Goal: Task Accomplishment & Management: Use online tool/utility

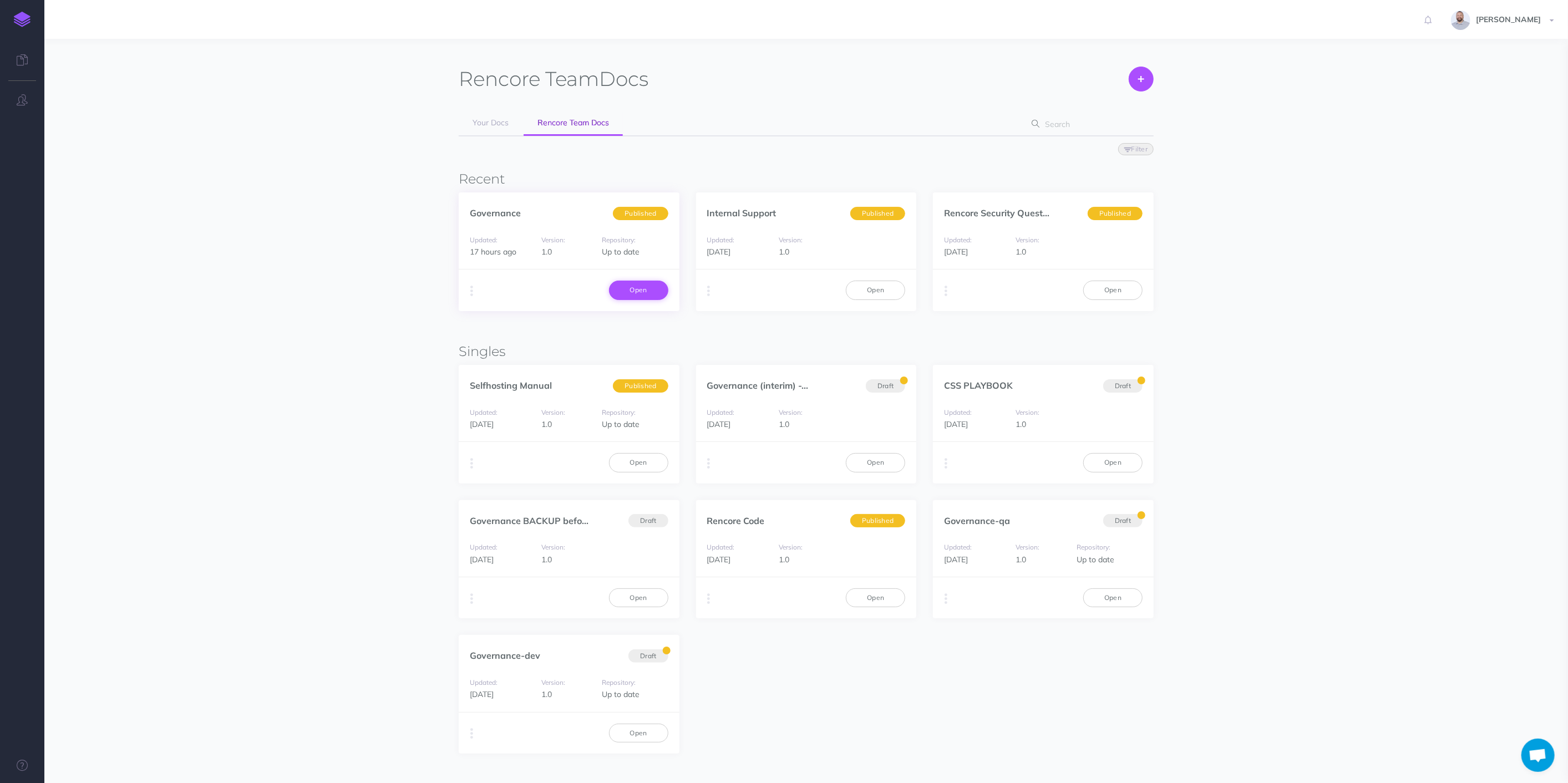
click at [632, 292] on link "Open" at bounding box center [638, 289] width 59 height 19
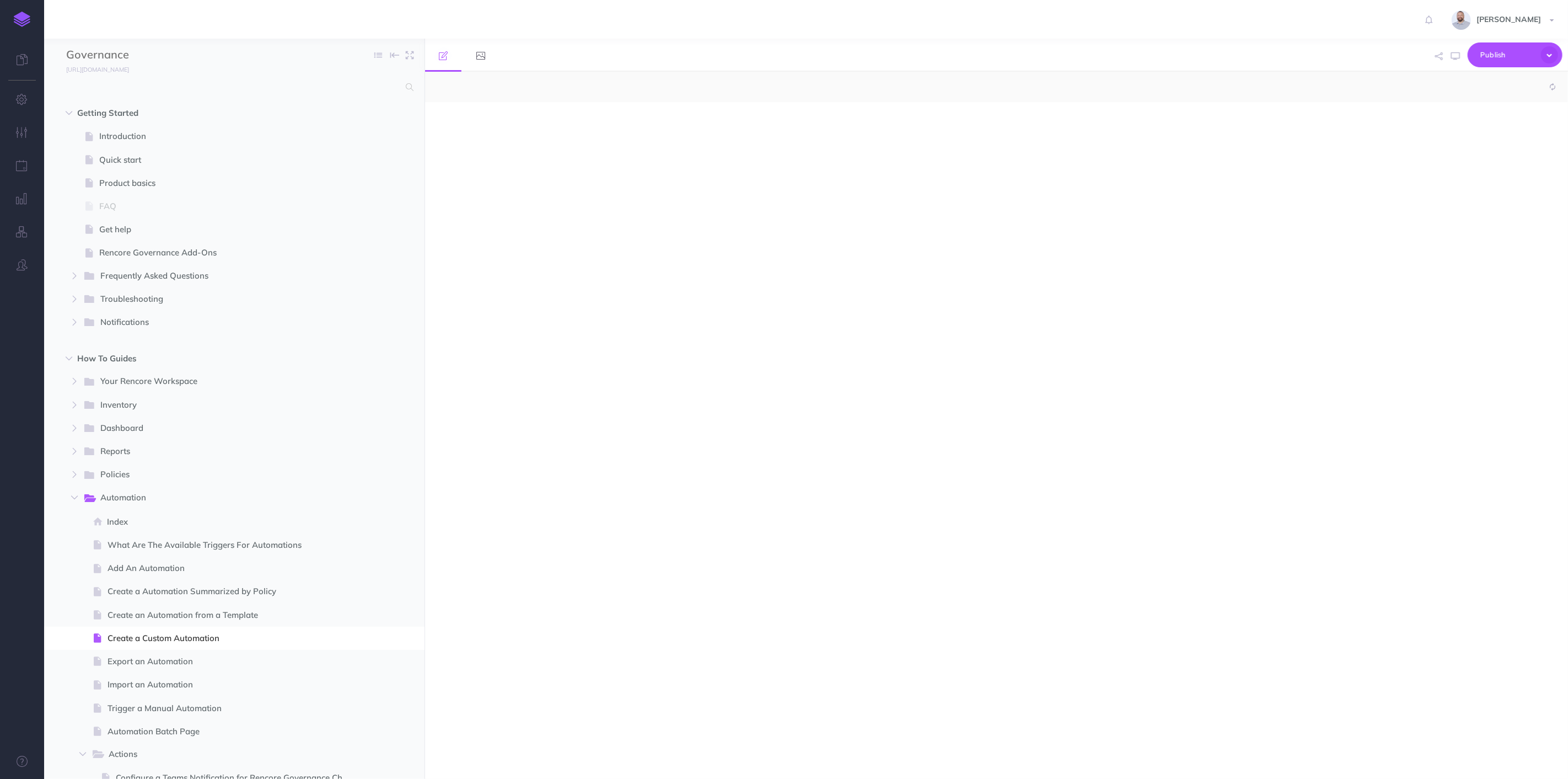
select select "null"
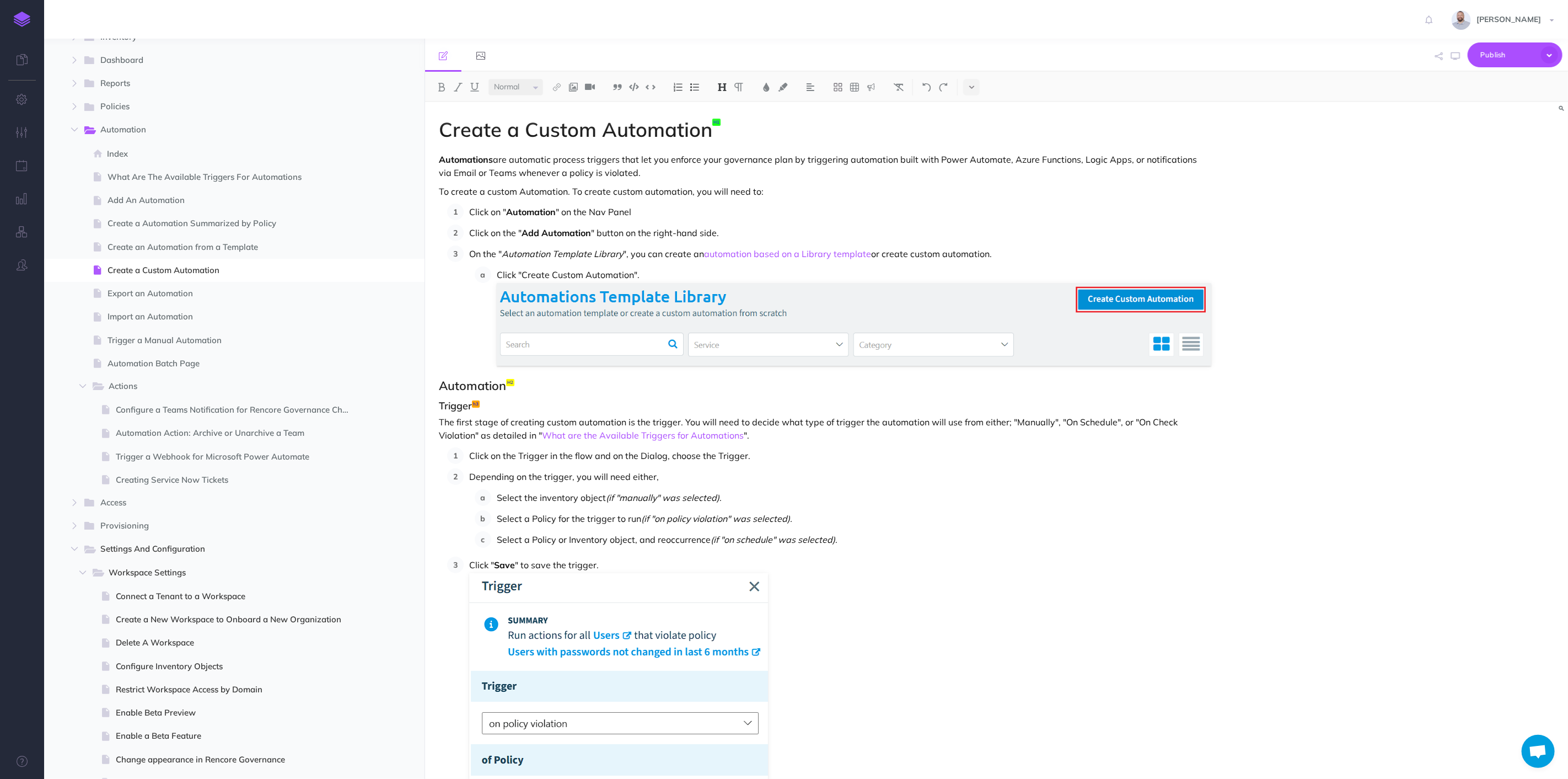
scroll to position [368, 0]
click at [74, 131] on icon "button" at bounding box center [74, 130] width 6 height 6
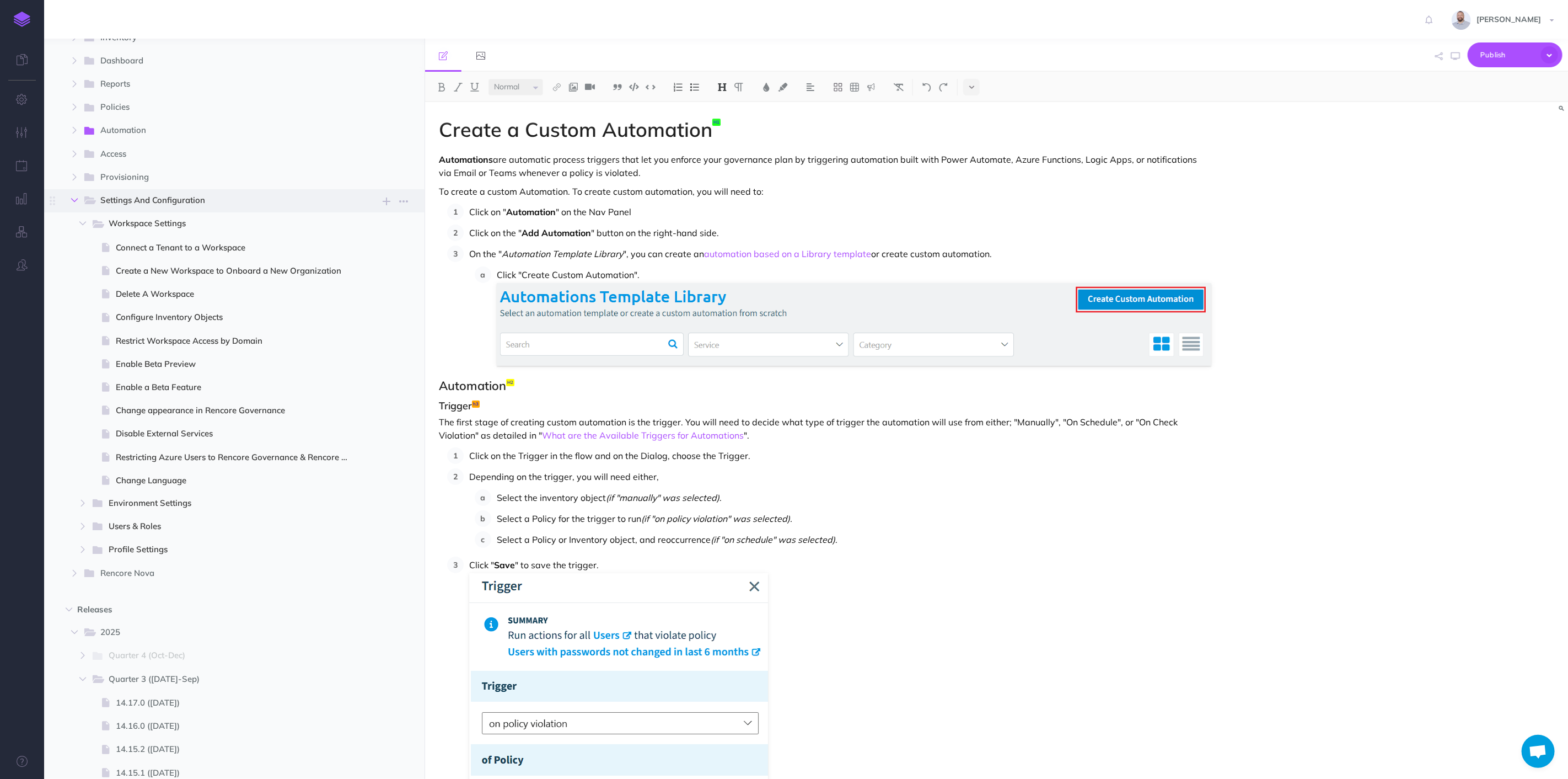
click at [72, 197] on icon "button" at bounding box center [74, 200] width 6 height 6
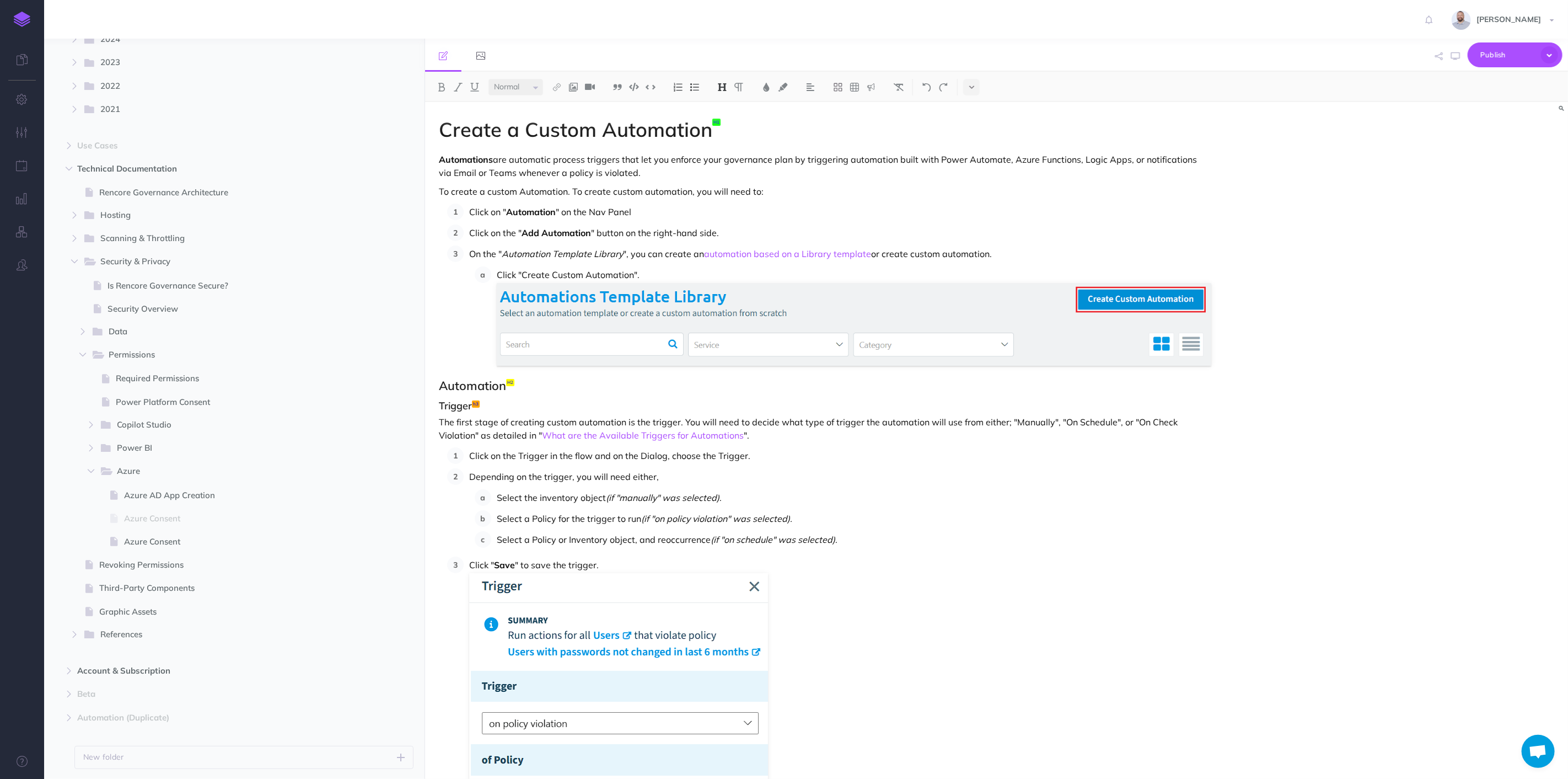
scroll to position [1226, 0]
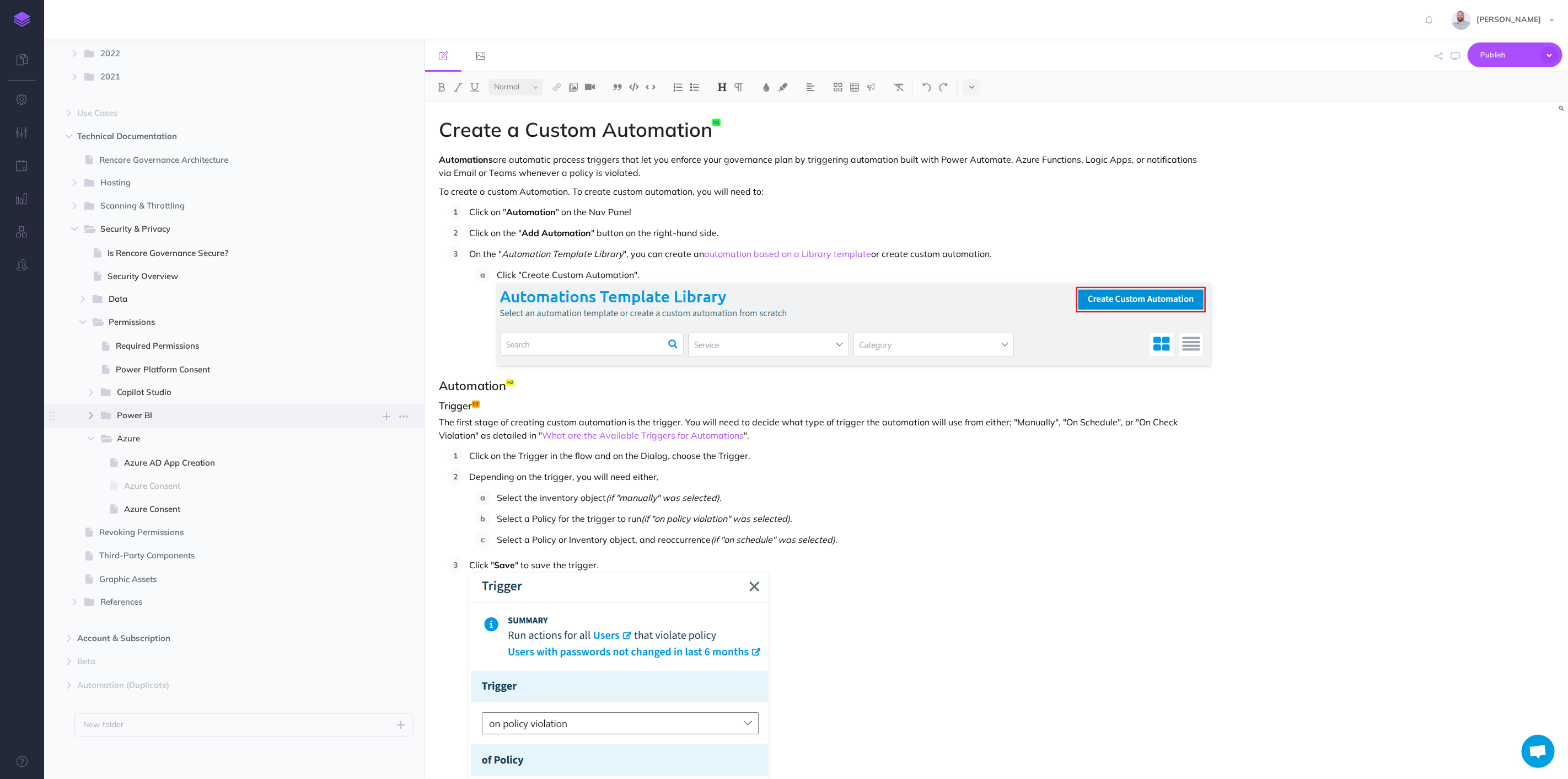
click at [90, 415] on icon "button" at bounding box center [91, 415] width 6 height 6
click at [236, 458] on span "Power BI Consent" at bounding box center [242, 462] width 234 height 13
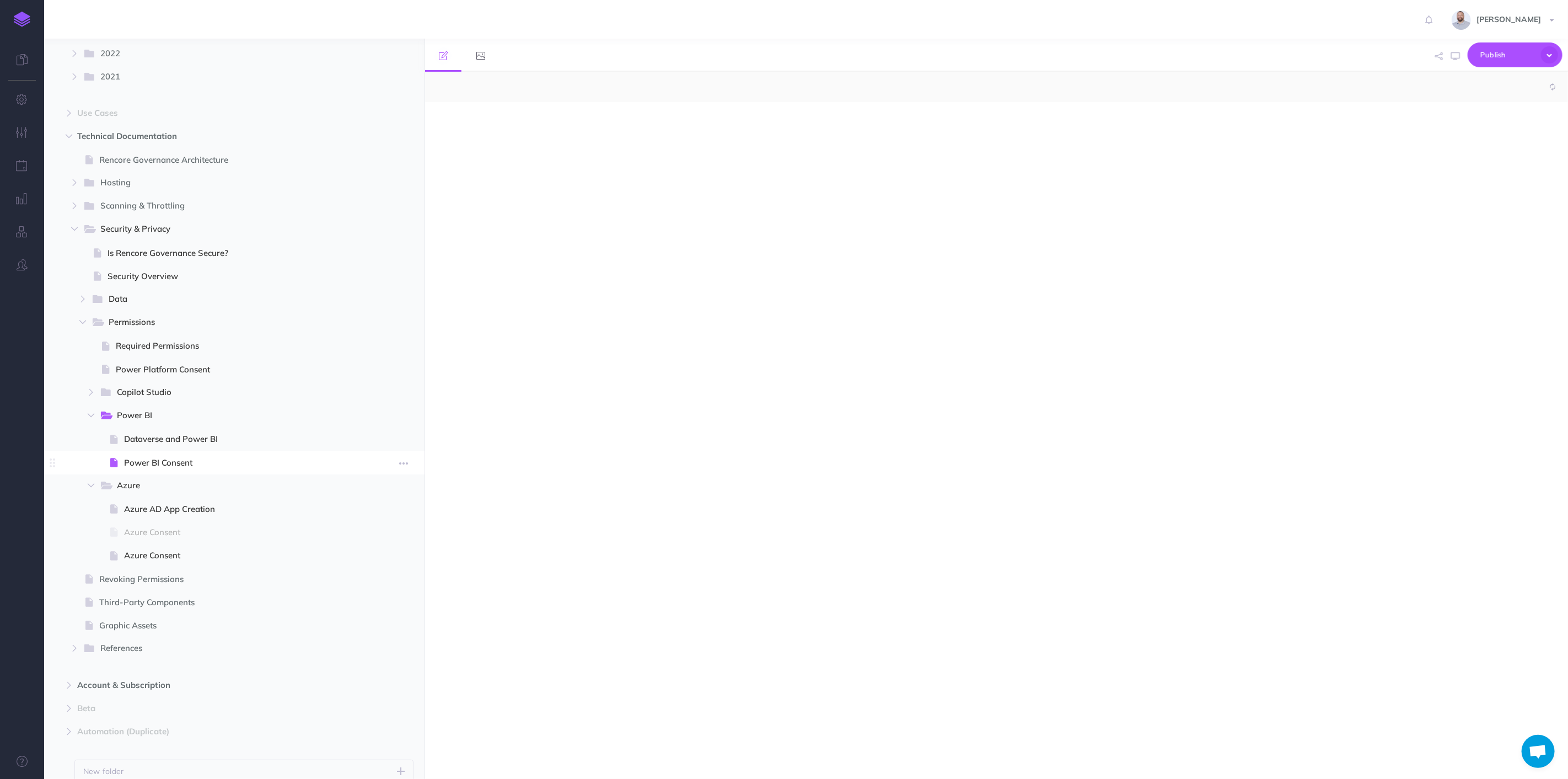
select select "null"
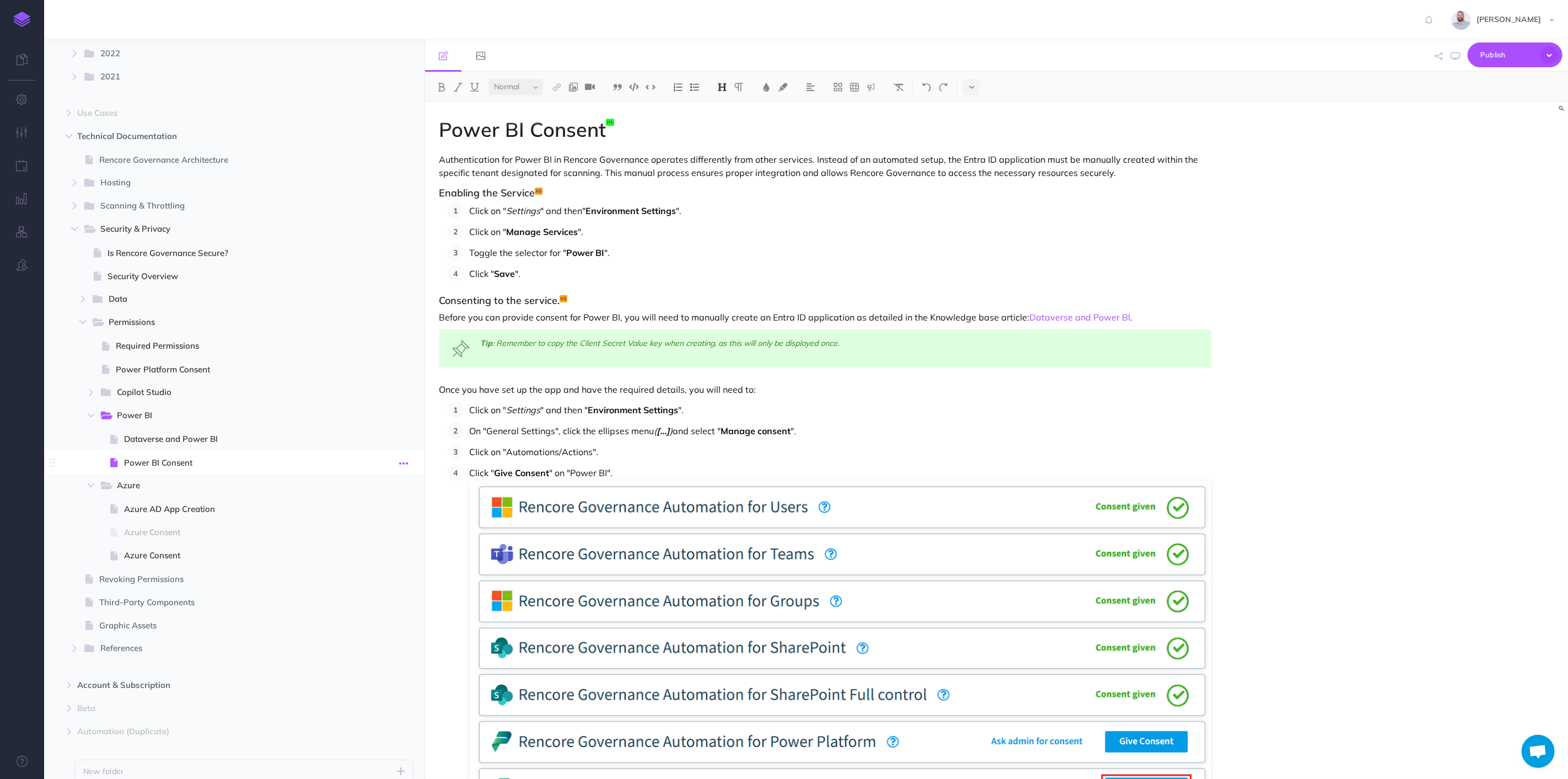
click at [406, 461] on icon "button" at bounding box center [403, 463] width 9 height 13
click at [372, 479] on link "Page history" at bounding box center [372, 482] width 82 height 19
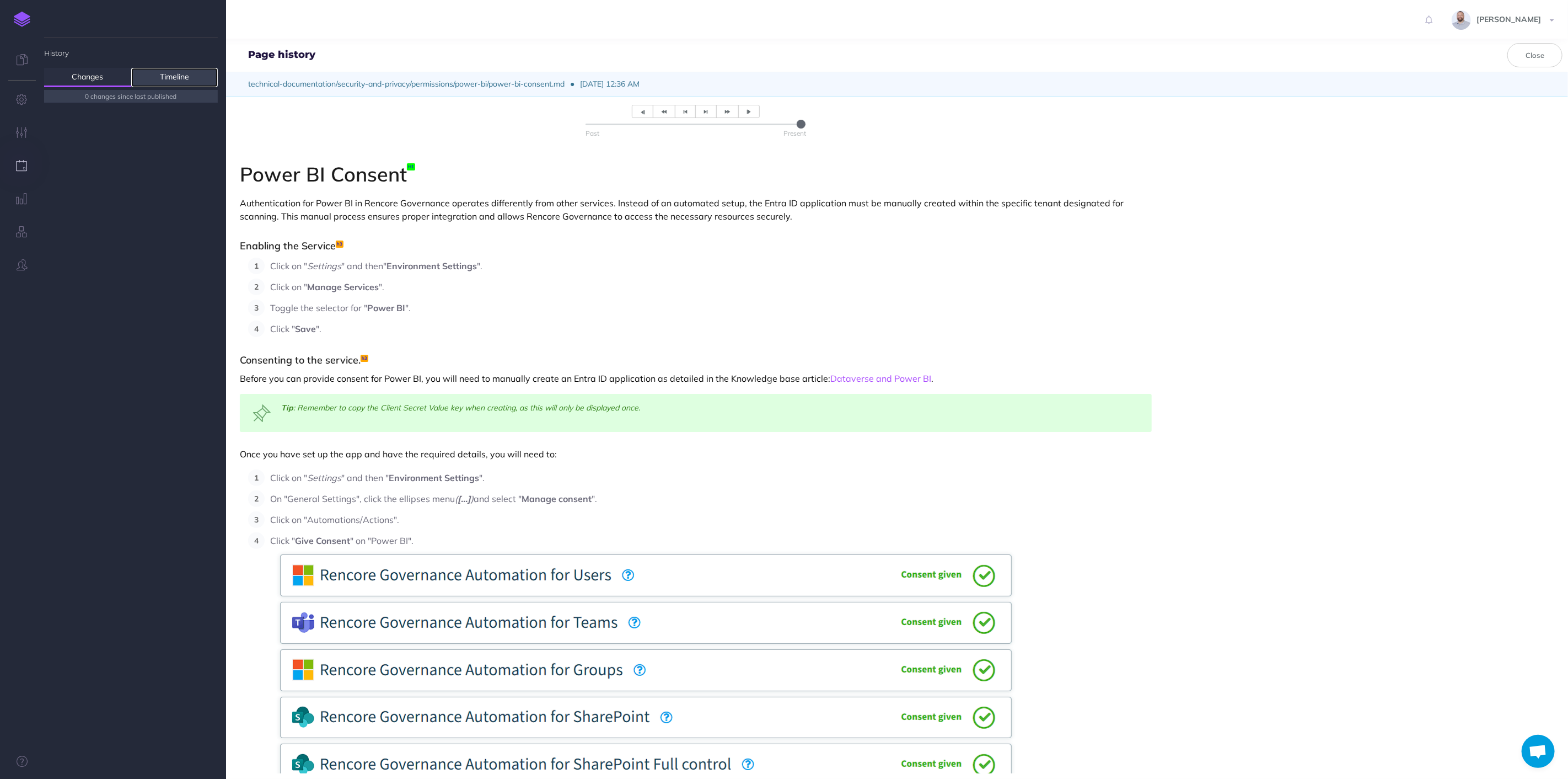
click at [182, 78] on link "Timeline" at bounding box center [174, 78] width 87 height 19
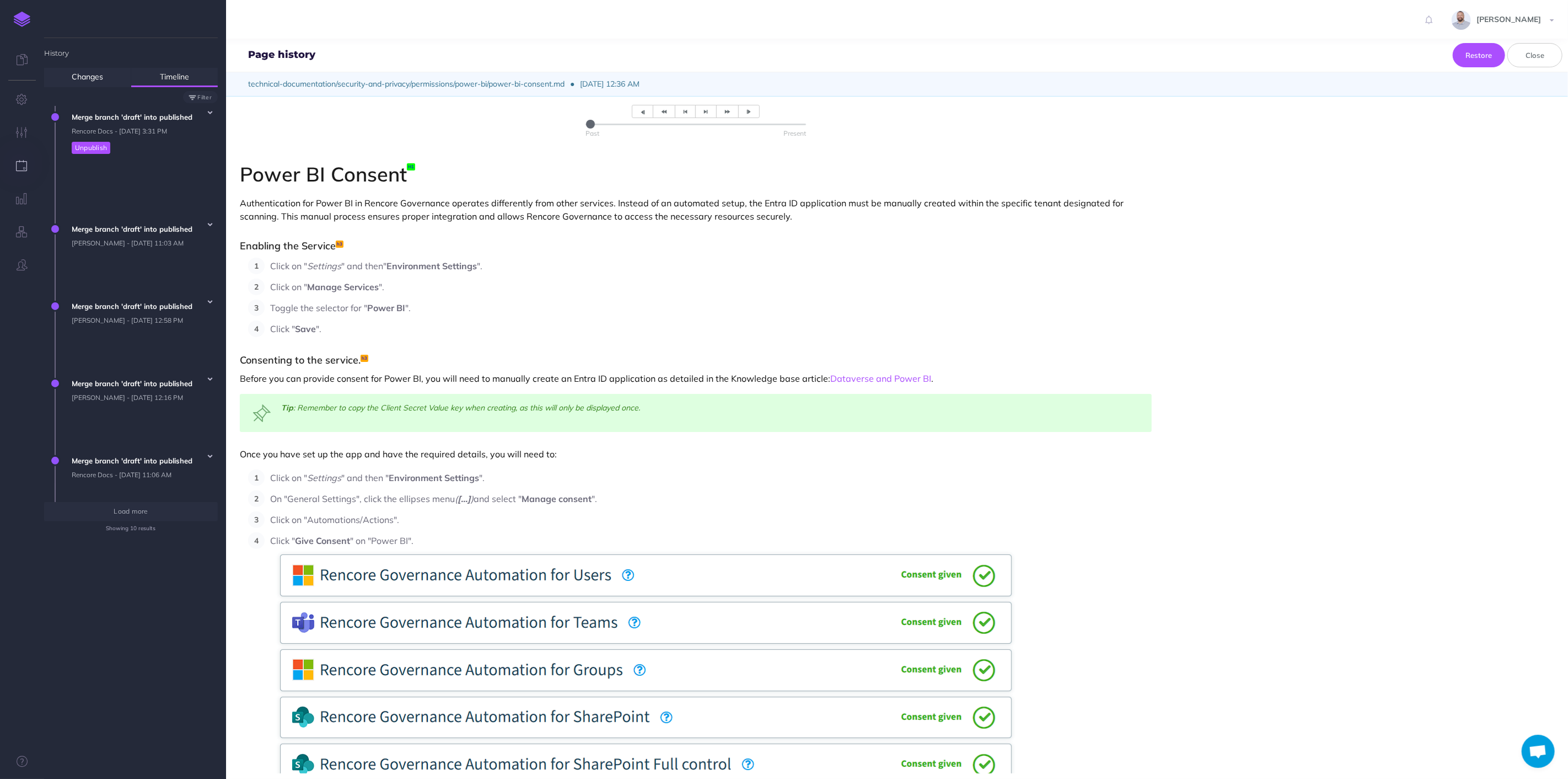
drag, startPoint x: 793, startPoint y: 124, endPoint x: 571, endPoint y: 128, distance: 222.0
click at [586, 125] on input "range" at bounding box center [696, 124] width 221 height 2
drag, startPoint x: 586, startPoint y: 124, endPoint x: 834, endPoint y: 118, distance: 248.1
type input "0"
click at [806, 124] on input "range" at bounding box center [696, 124] width 221 height 2
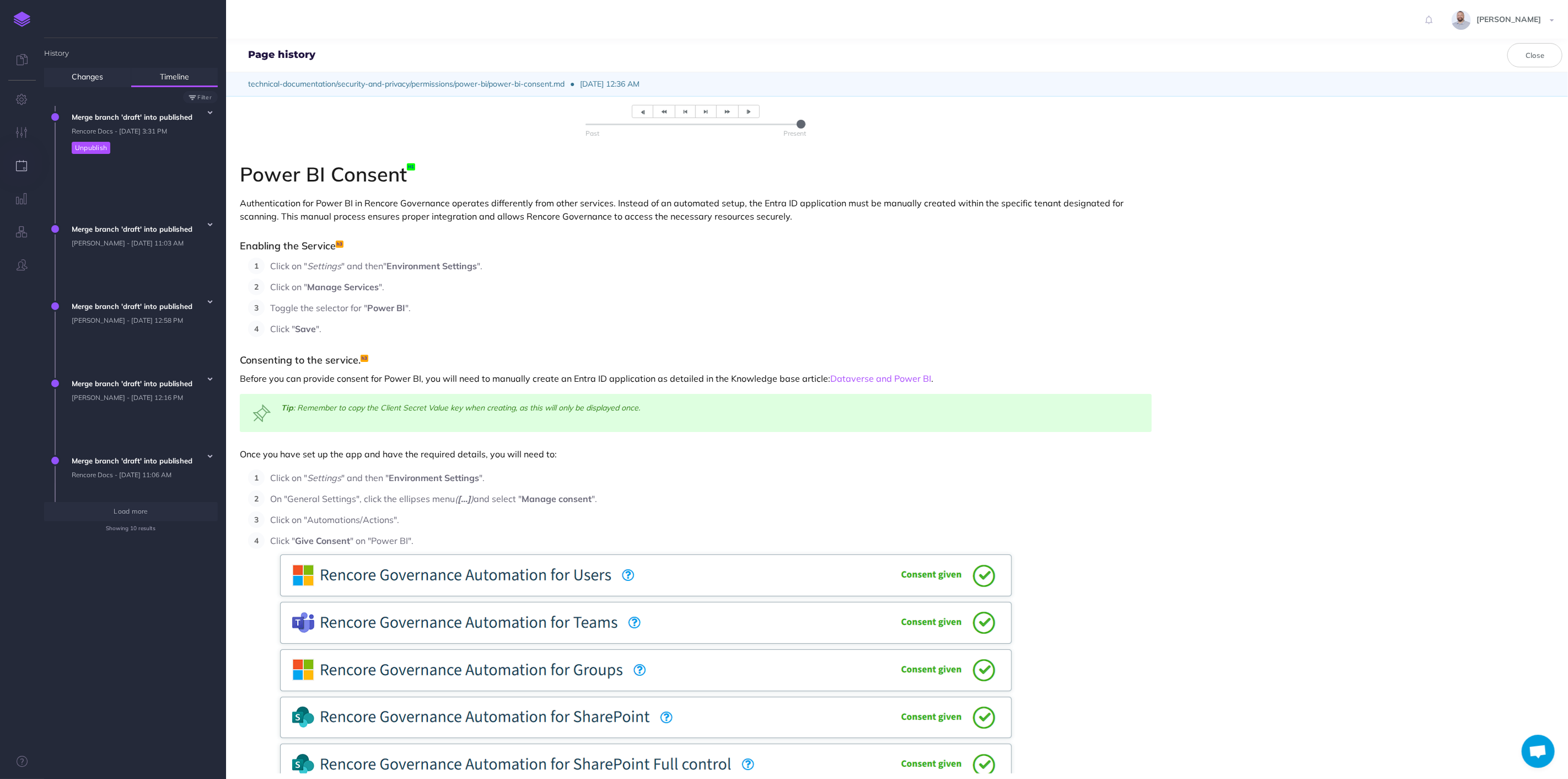
click at [869, 143] on div "Past Present" at bounding box center [696, 121] width 940 height 50
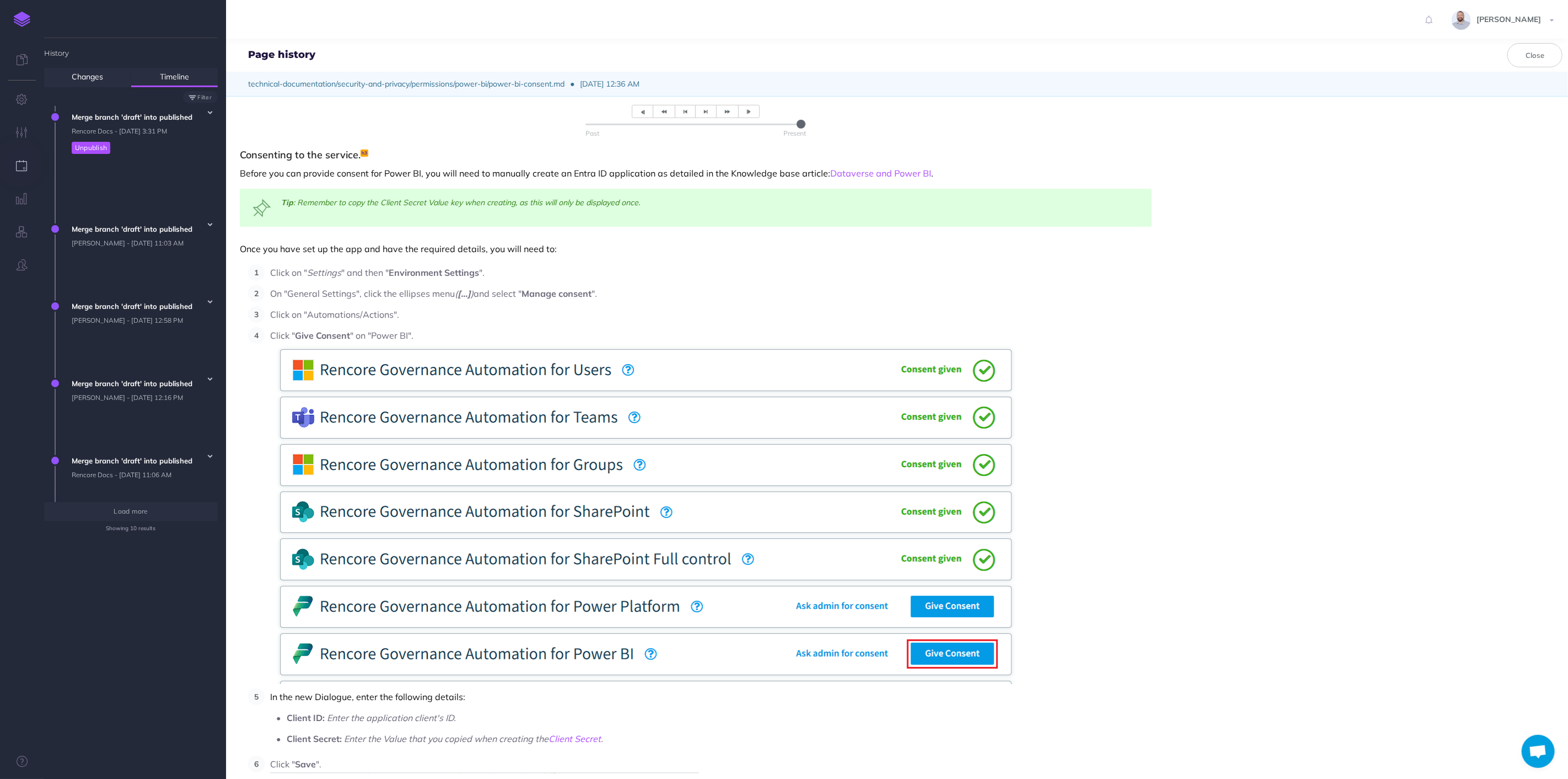
scroll to position [183, 0]
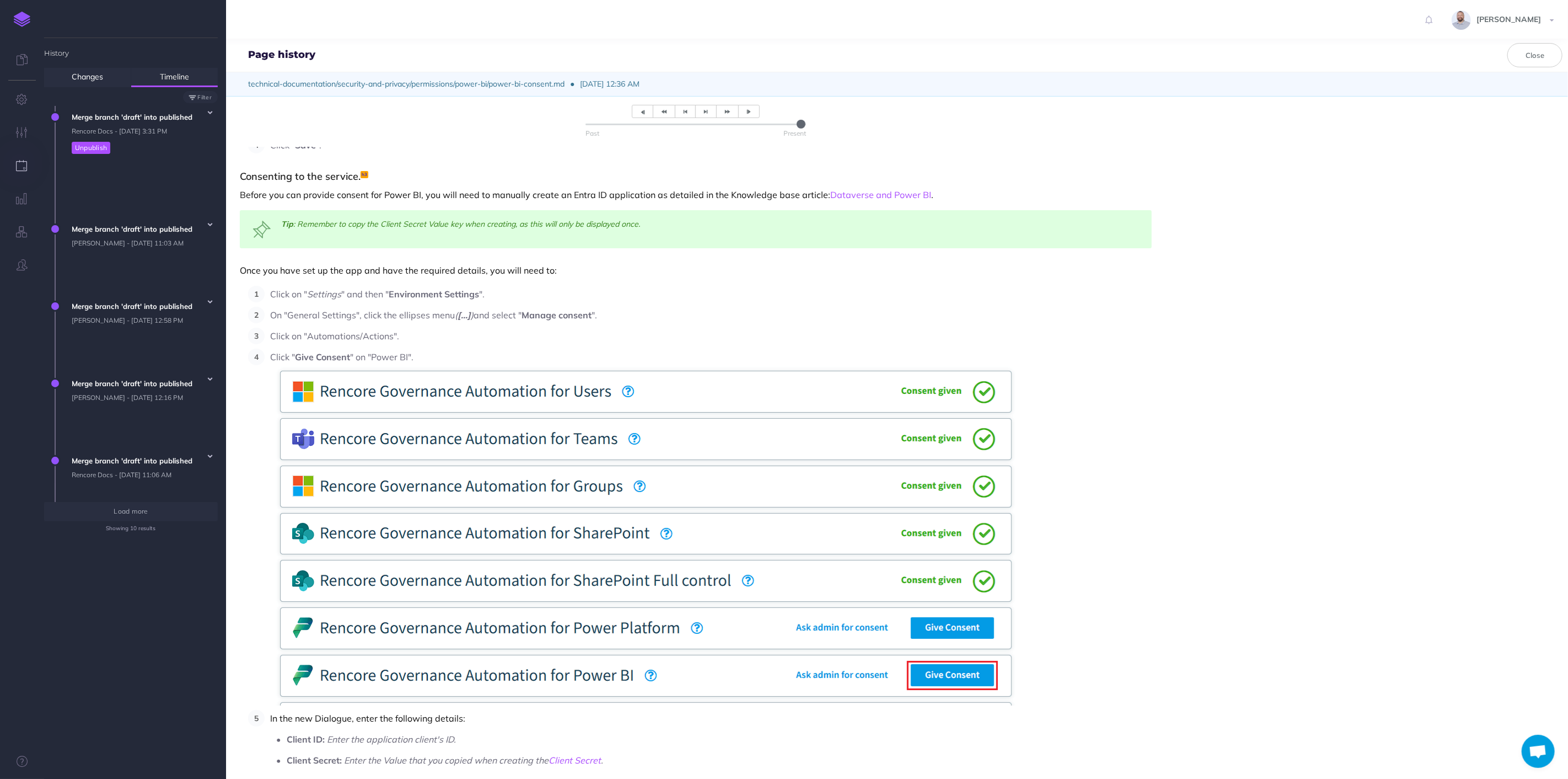
click at [267, 331] on div "Past Present Power BI Consent Authentication for Power BI in Rencore Governance…" at bounding box center [696, 568] width 940 height 1311
drag, startPoint x: 270, startPoint y: 335, endPoint x: 400, endPoint y: 326, distance: 130.3
click at [400, 326] on div "Past Present Power BI Consent Authentication for Power BI in Rencore Governance…" at bounding box center [696, 568] width 940 height 1311
click at [1535, 48] on button "Close" at bounding box center [1535, 55] width 55 height 24
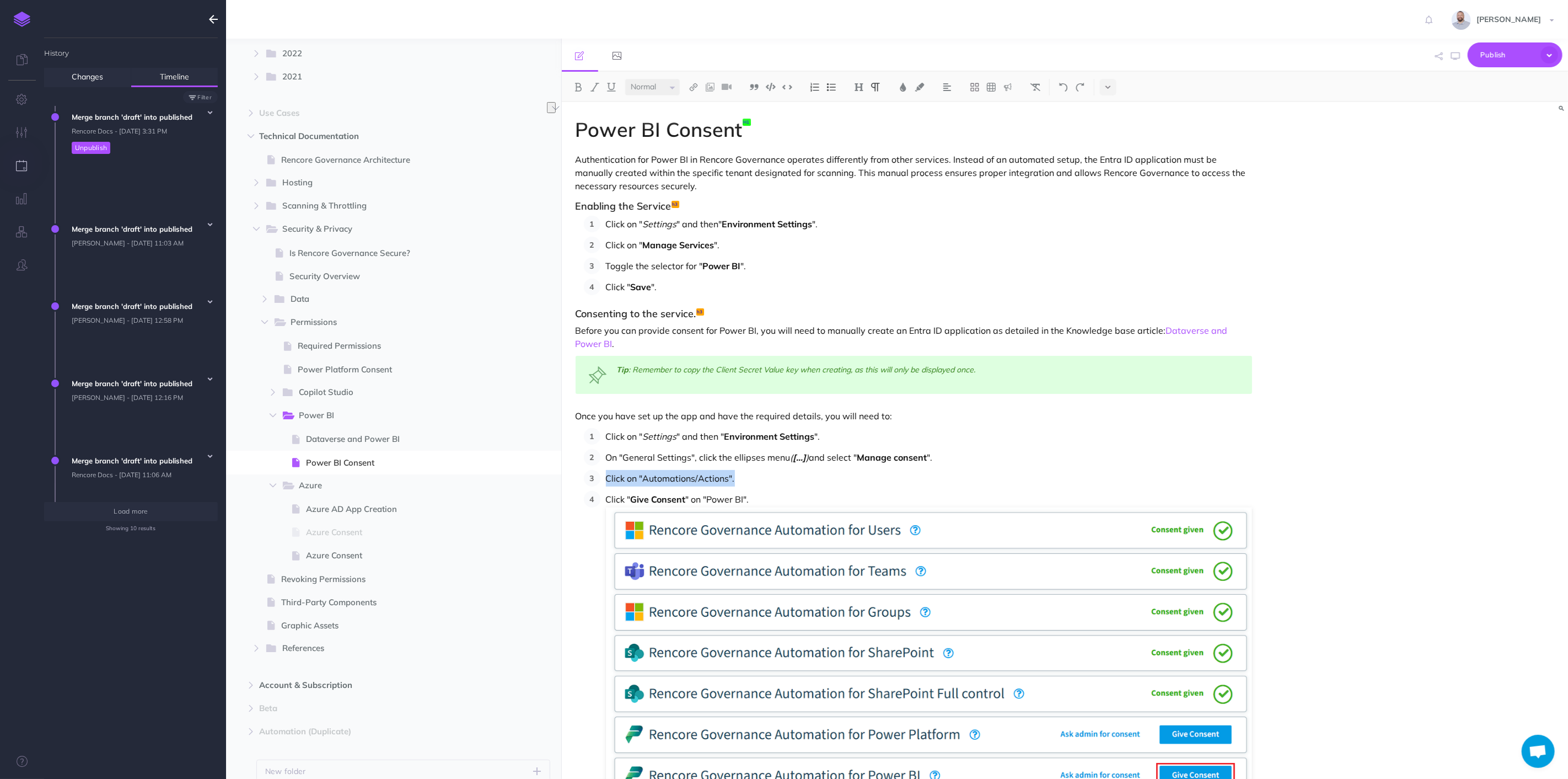
drag, startPoint x: 738, startPoint y: 480, endPoint x: 605, endPoint y: 477, distance: 133.0
click at [605, 477] on li "Click on "Automations/Actions"." at bounding box center [926, 478] width 652 height 16
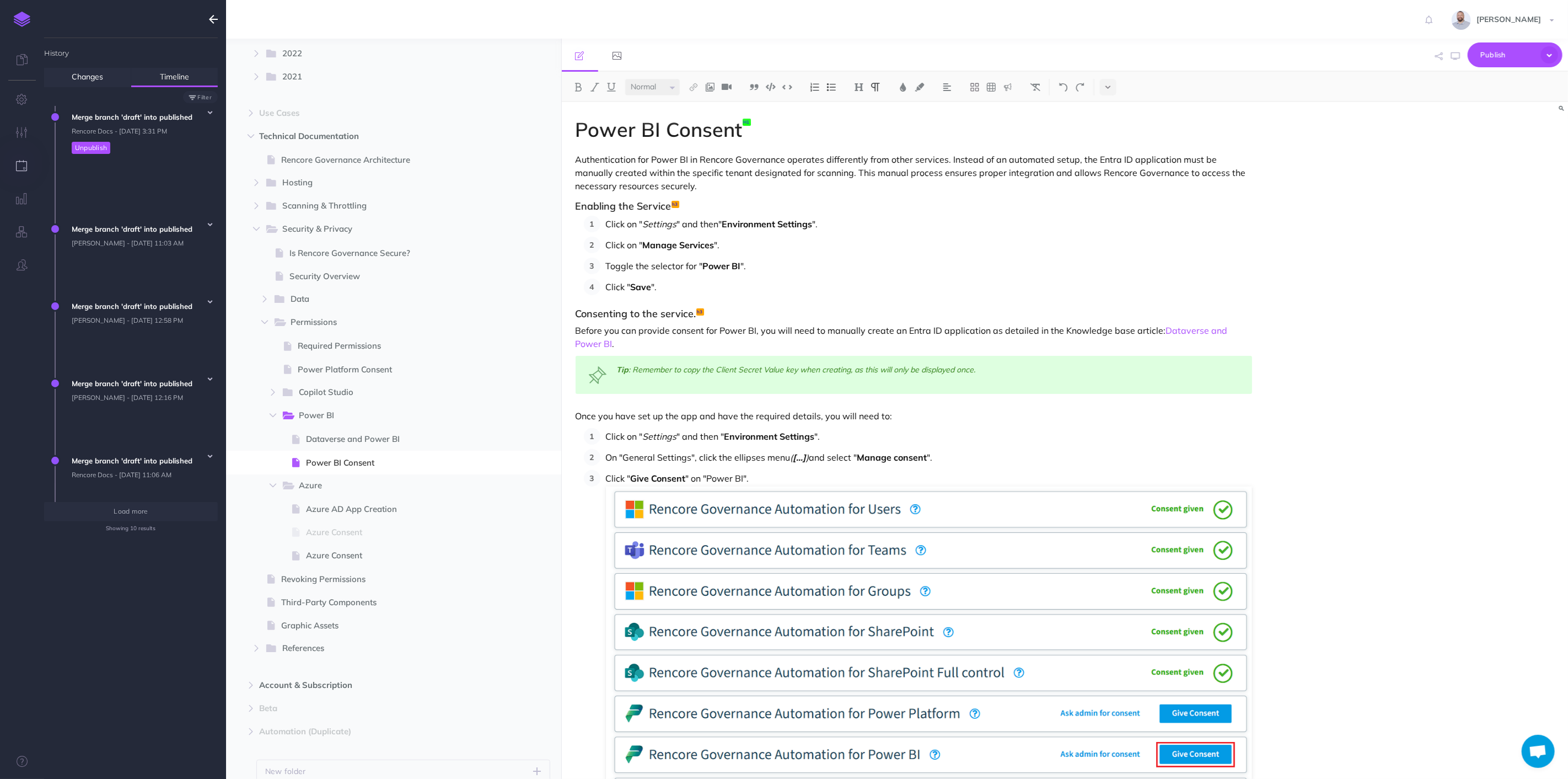
click at [607, 480] on p "Click " Give Consent " on "Power BI"." at bounding box center [929, 625] width 647 height 311
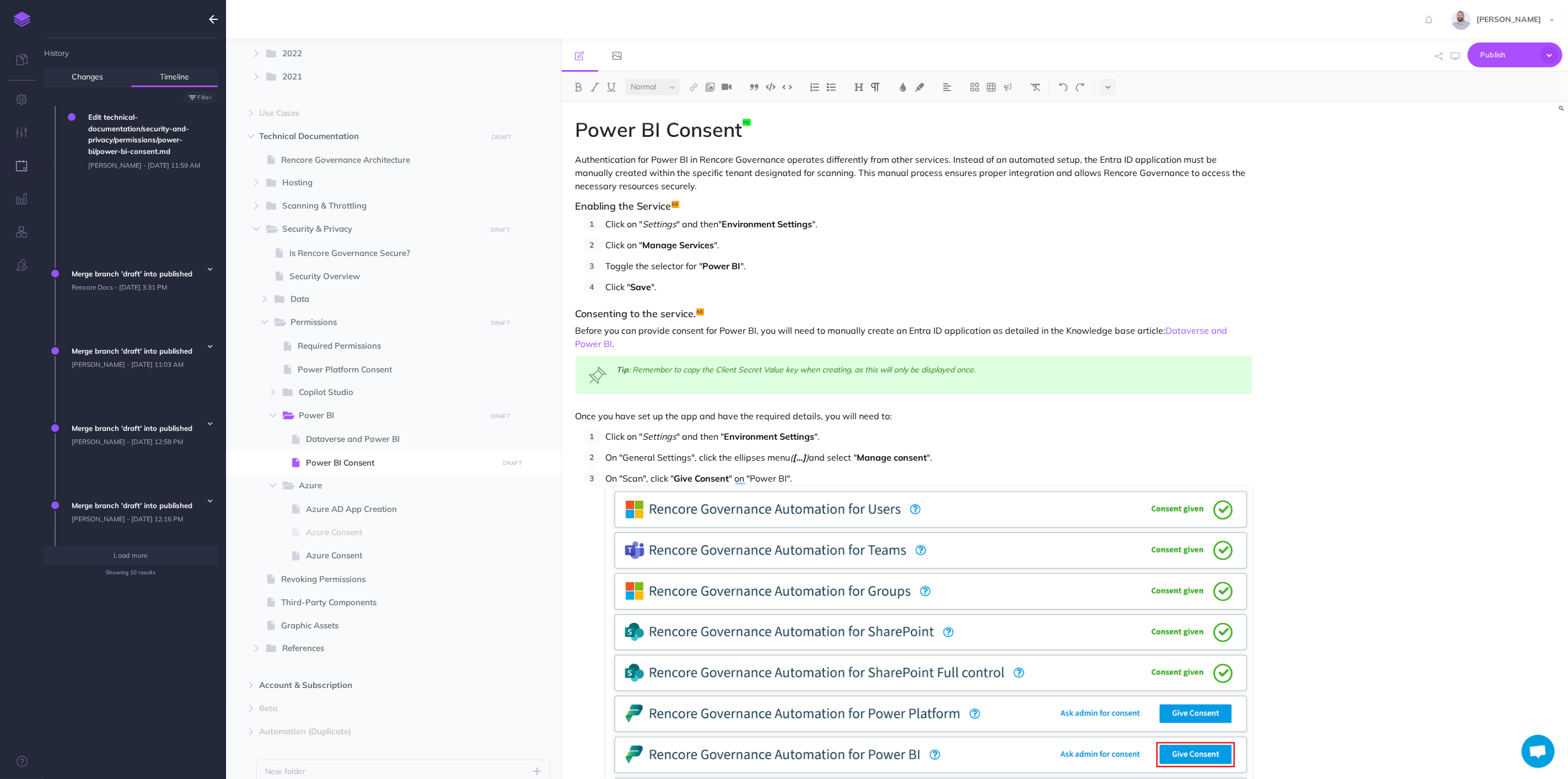
click at [214, 15] on icon "button" at bounding box center [213, 19] width 9 height 13
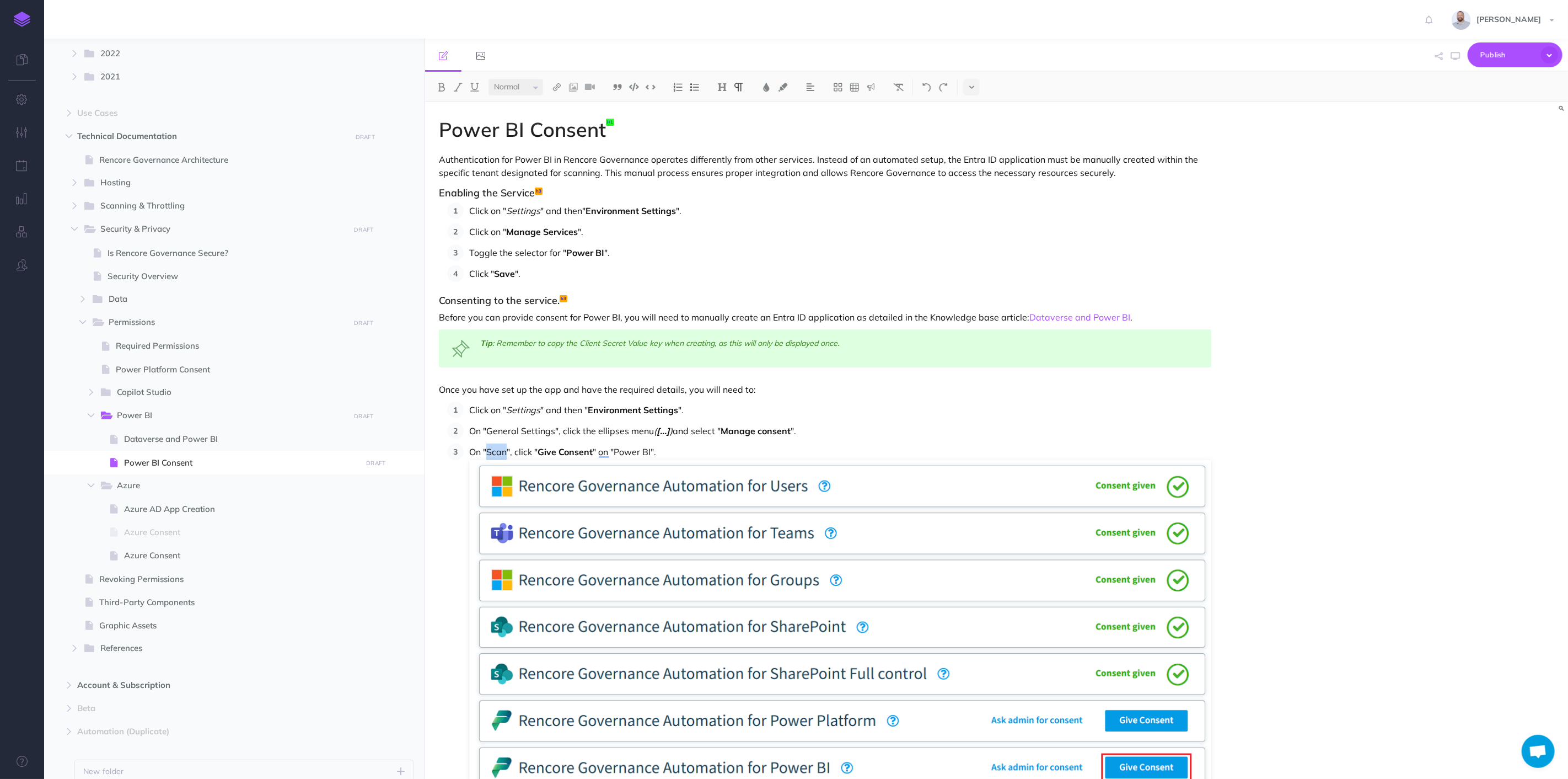
drag, startPoint x: 488, startPoint y: 449, endPoint x: 508, endPoint y: 451, distance: 20.1
click at [508, 451] on p "On "Scan", click " Give Consent " on "Power BI"." at bounding box center [840, 621] width 742 height 354
click at [456, 89] on img at bounding box center [458, 86] width 10 height 9
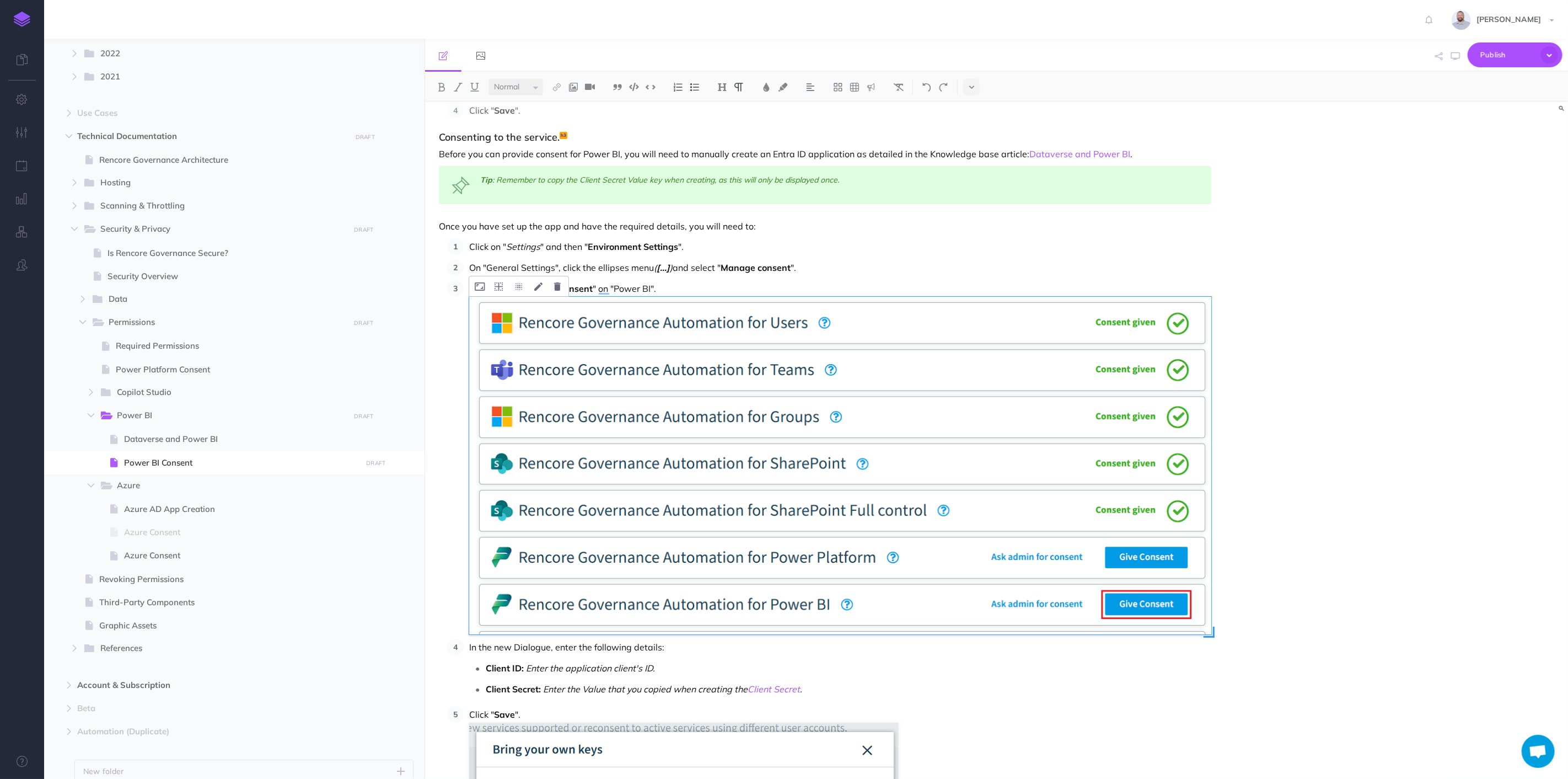
scroll to position [107, 0]
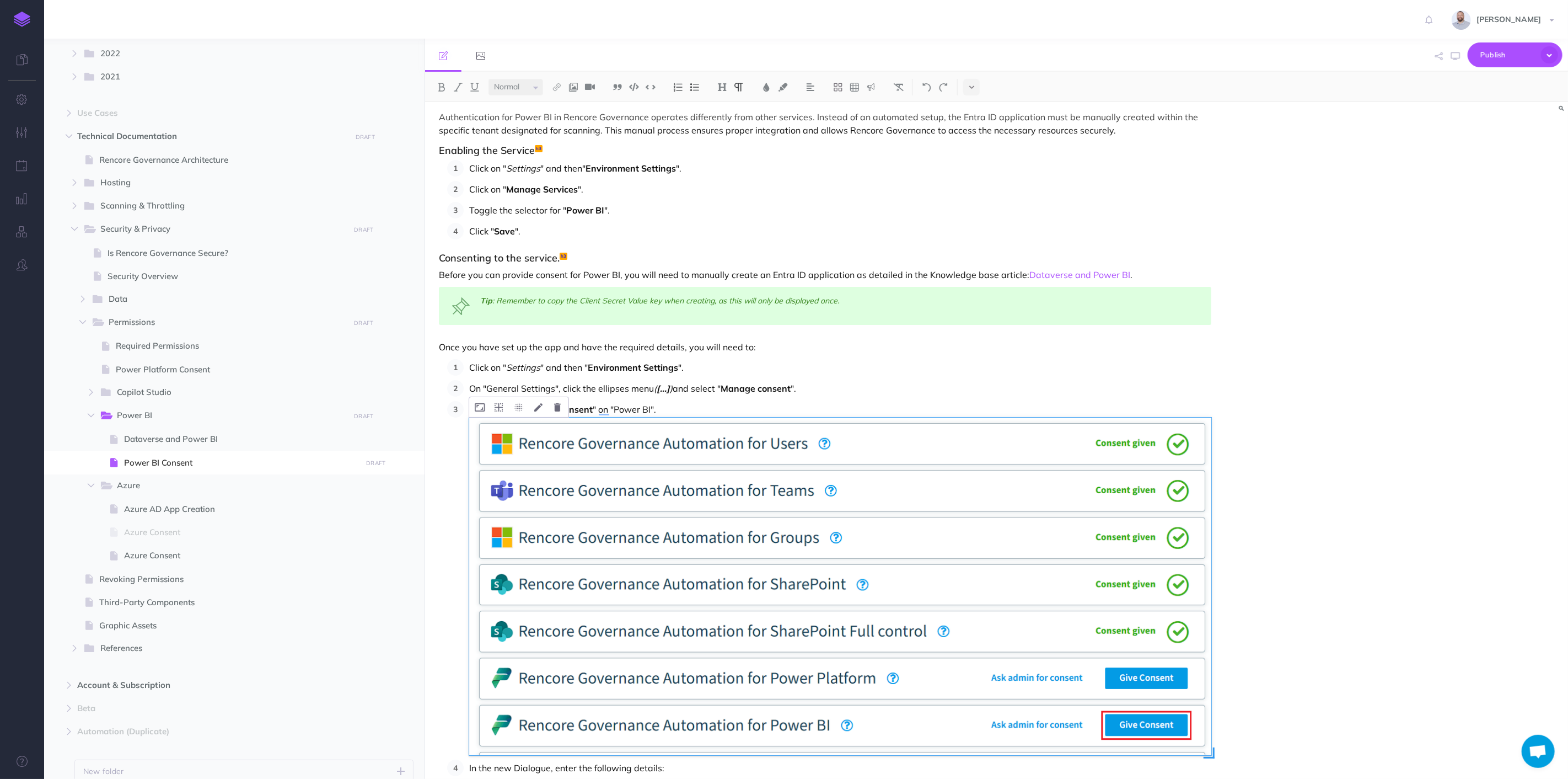
click at [903, 455] on img "To enrich screen reader interactions, please activate Accessibility in Grammarl…" at bounding box center [840, 587] width 742 height 338
click at [557, 408] on icon "To enrich screen reader interactions, please activate Accessibility in Grammarl…" at bounding box center [557, 407] width 6 height 8
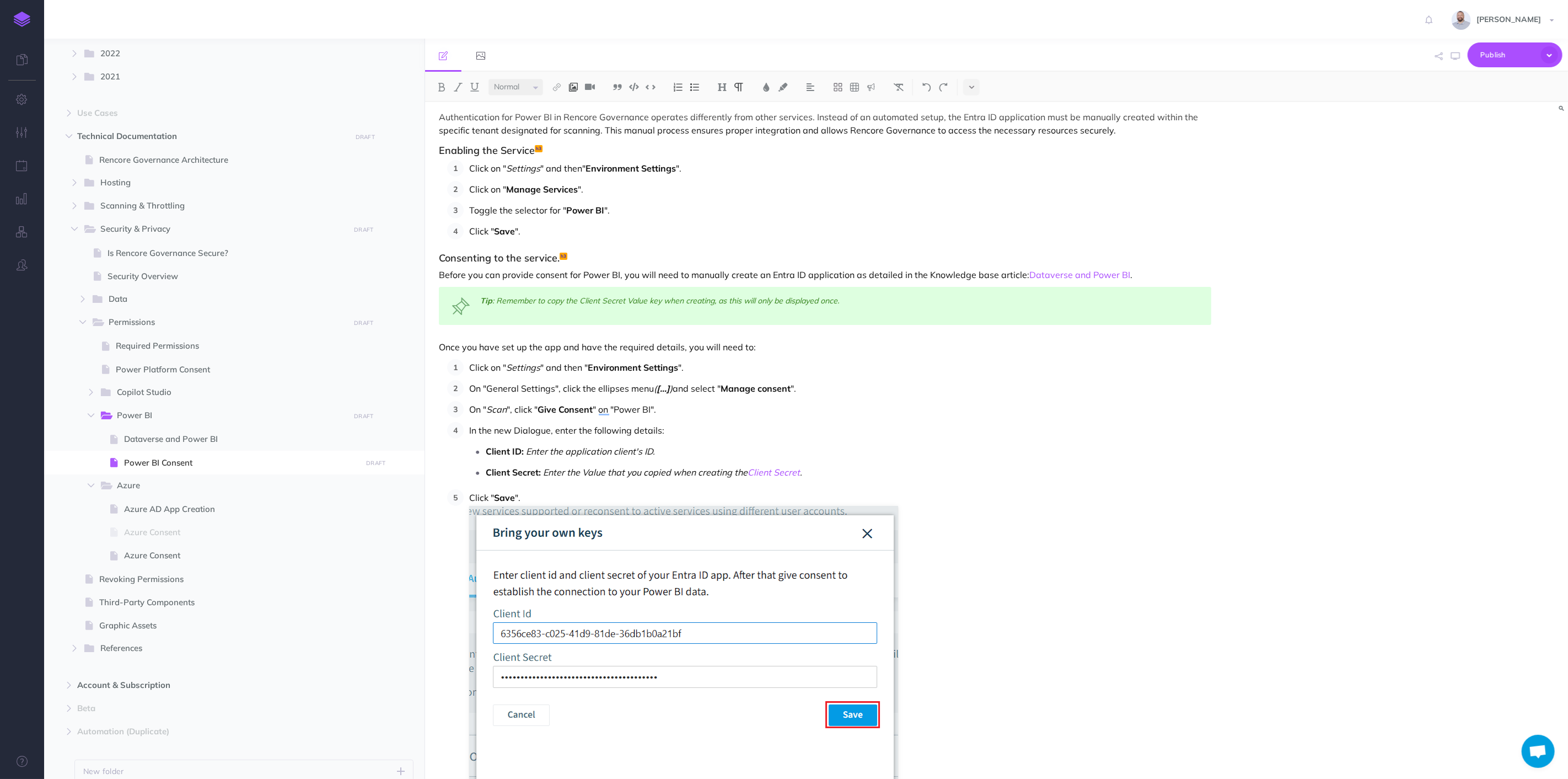
click at [573, 84] on img at bounding box center [574, 86] width 10 height 9
click at [574, 105] on icon at bounding box center [573, 107] width 9 height 8
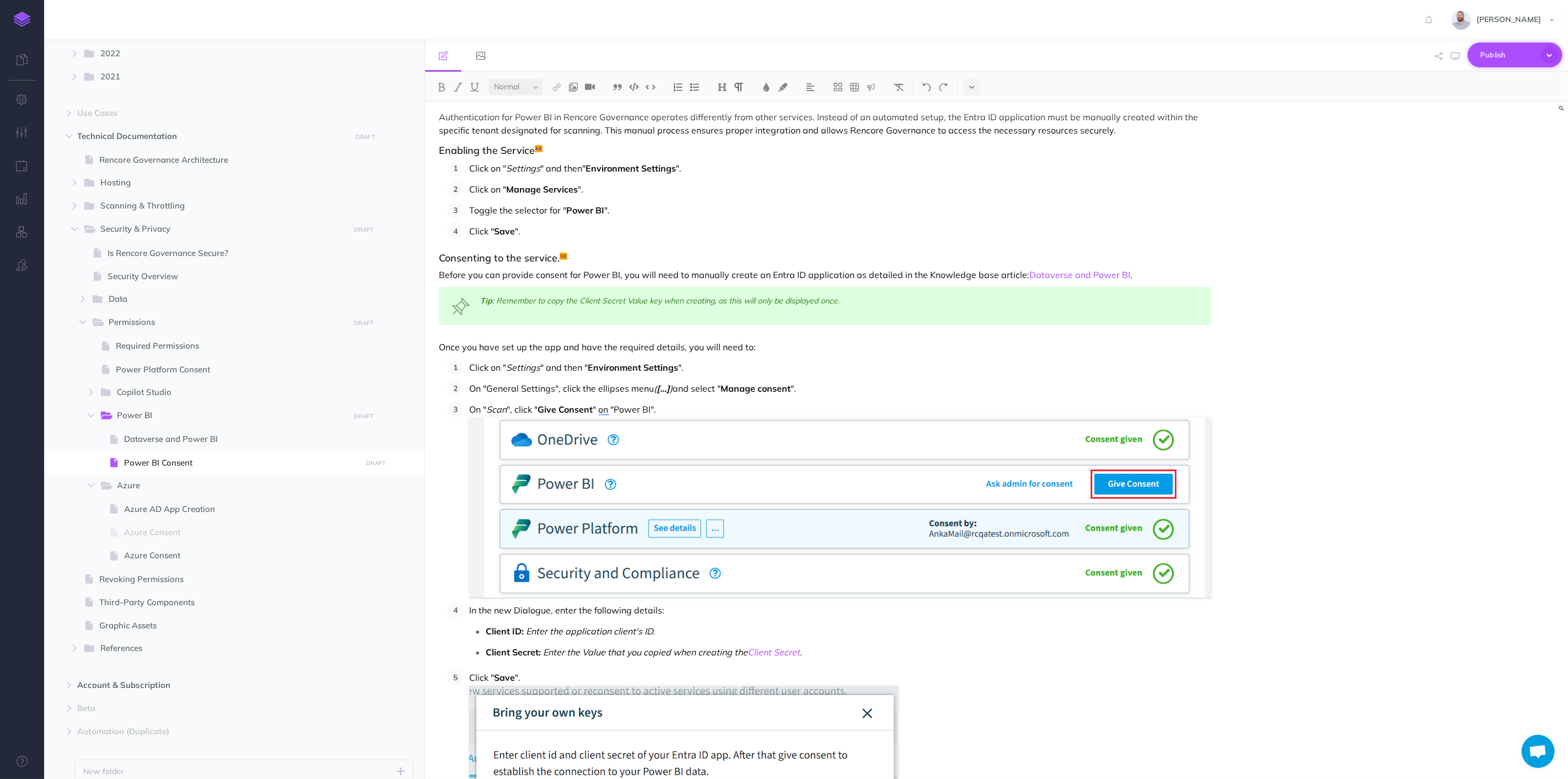
click at [1503, 57] on span "Publish" at bounding box center [1508, 54] width 55 height 17
click at [1465, 135] on button "Publish Publish all draft items, making them public." at bounding box center [1497, 141] width 132 height 49
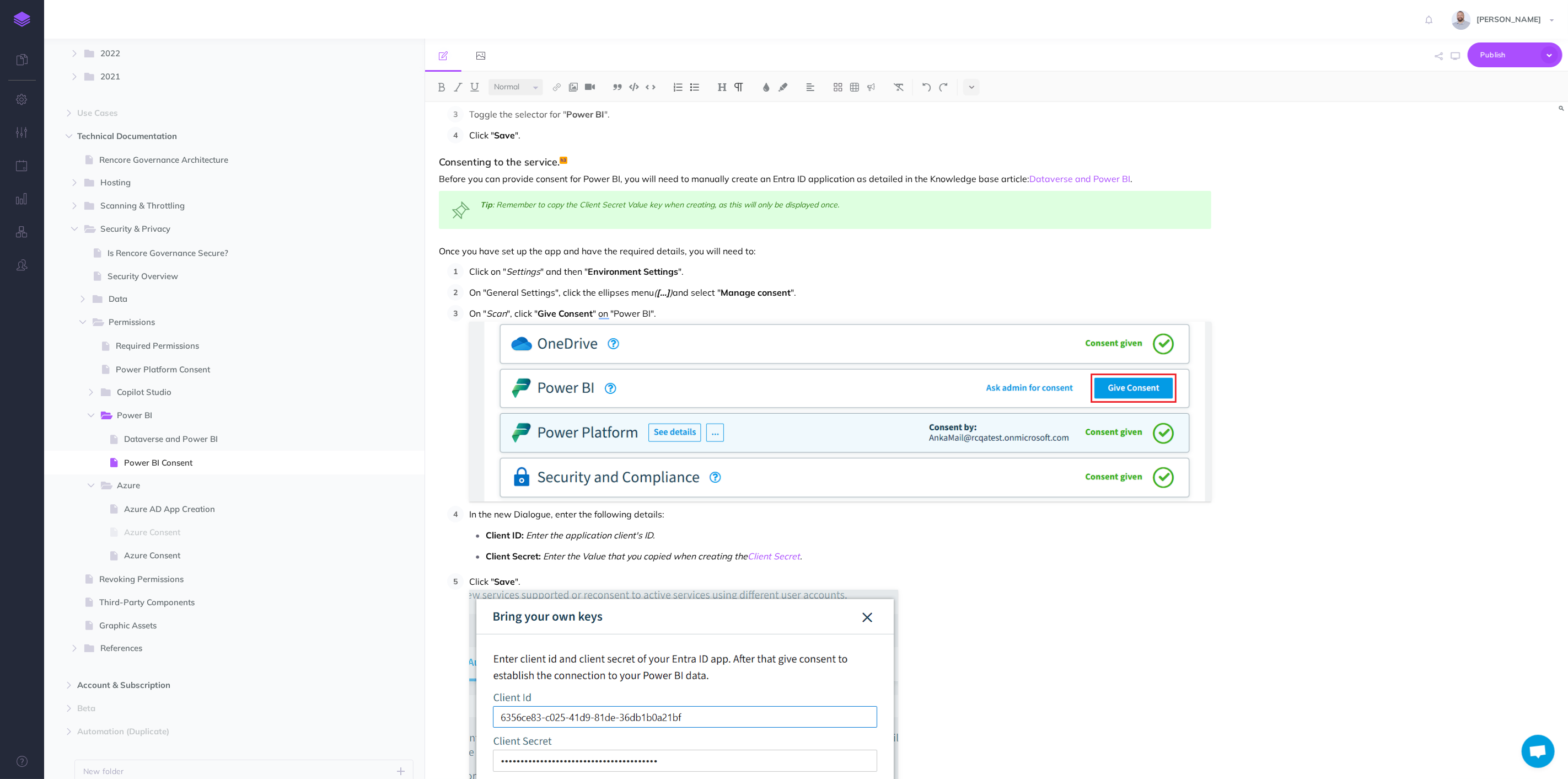
scroll to position [170, 0]
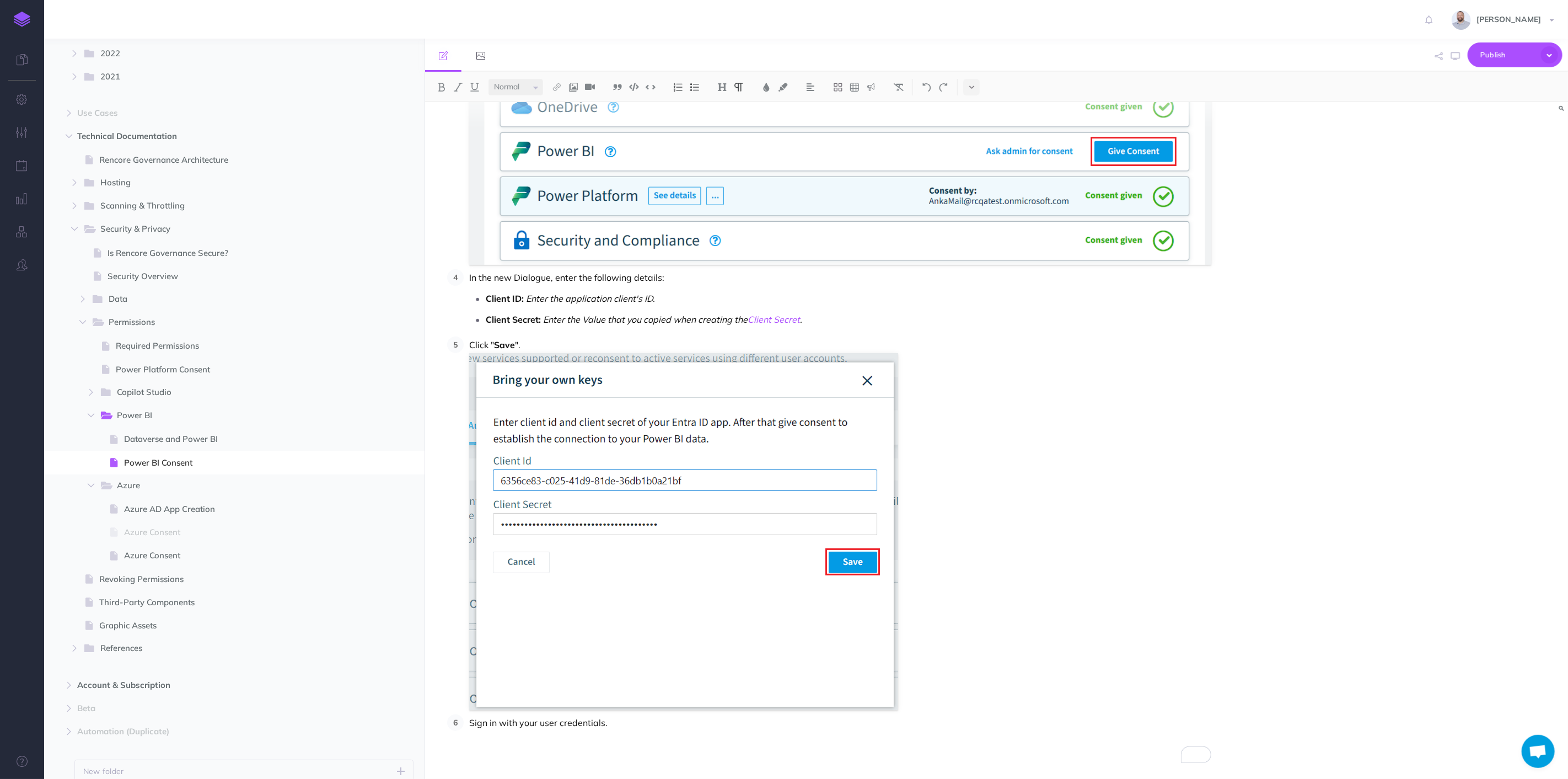
click at [665, 728] on p "Sign in with your user credentials." at bounding box center [840, 722] width 742 height 16
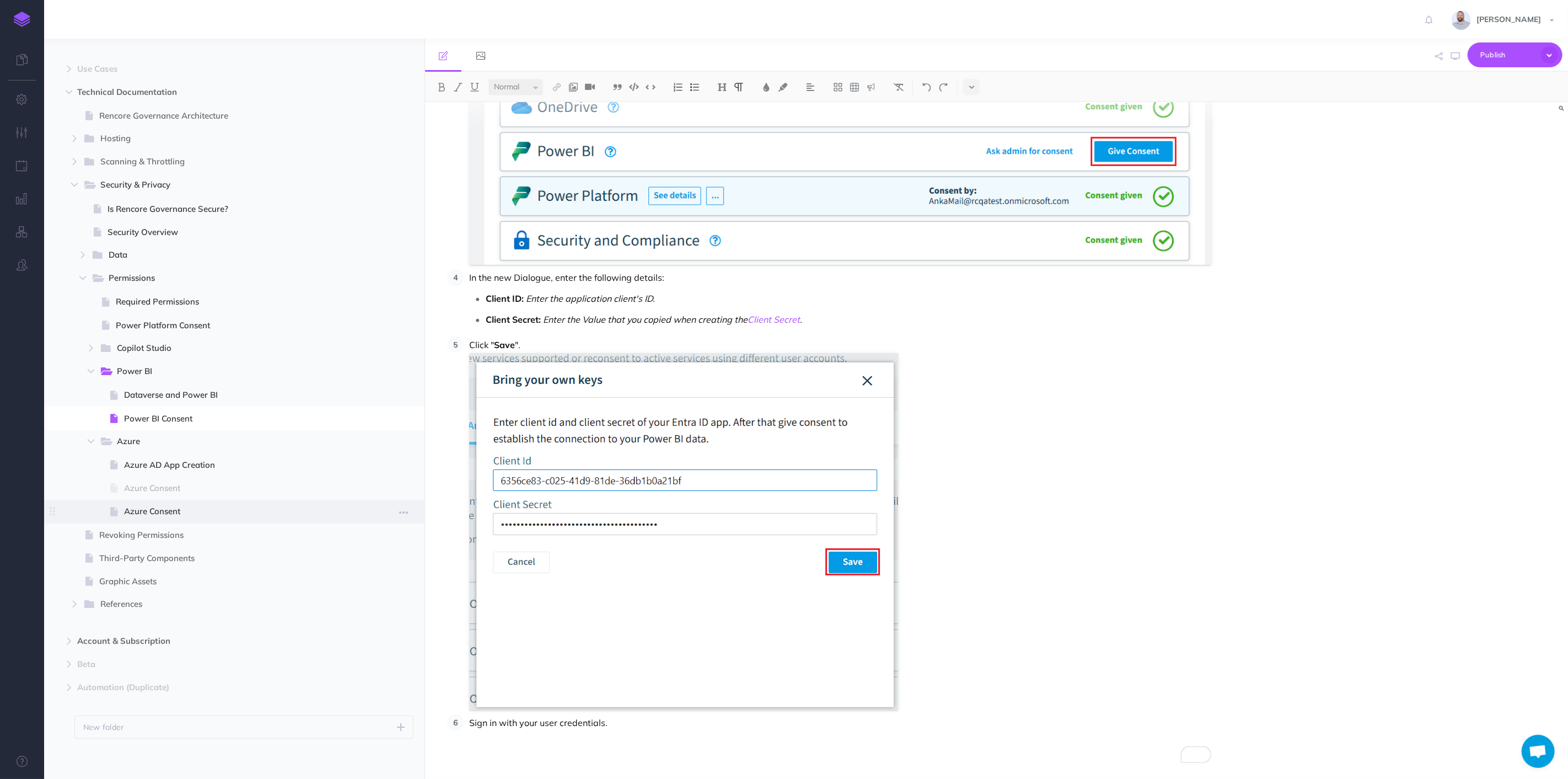
scroll to position [1272, 0]
click at [620, 724] on p "Sign in with your user credentials." at bounding box center [840, 722] width 742 height 16
click at [744, 741] on p "Once consent is complete, it returns to the "Service consent" page" at bounding box center [840, 743] width 742 height 16
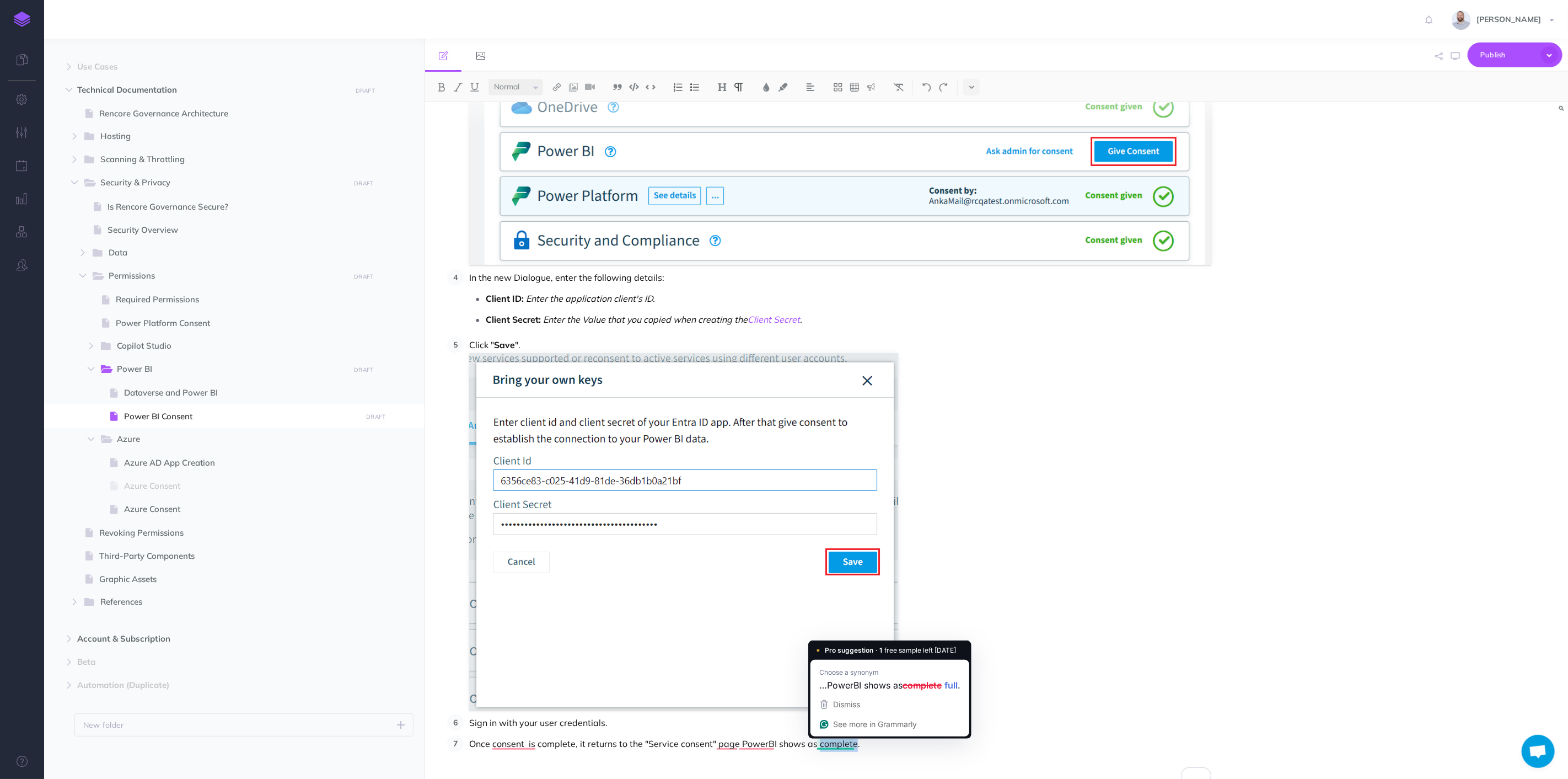
drag, startPoint x: 816, startPoint y: 744, endPoint x: 854, endPoint y: 744, distance: 38.0
click at [854, 744] on p "Once consent is complete, it returns to the "Service consent" page PowerBI show…" at bounding box center [840, 743] width 742 height 16
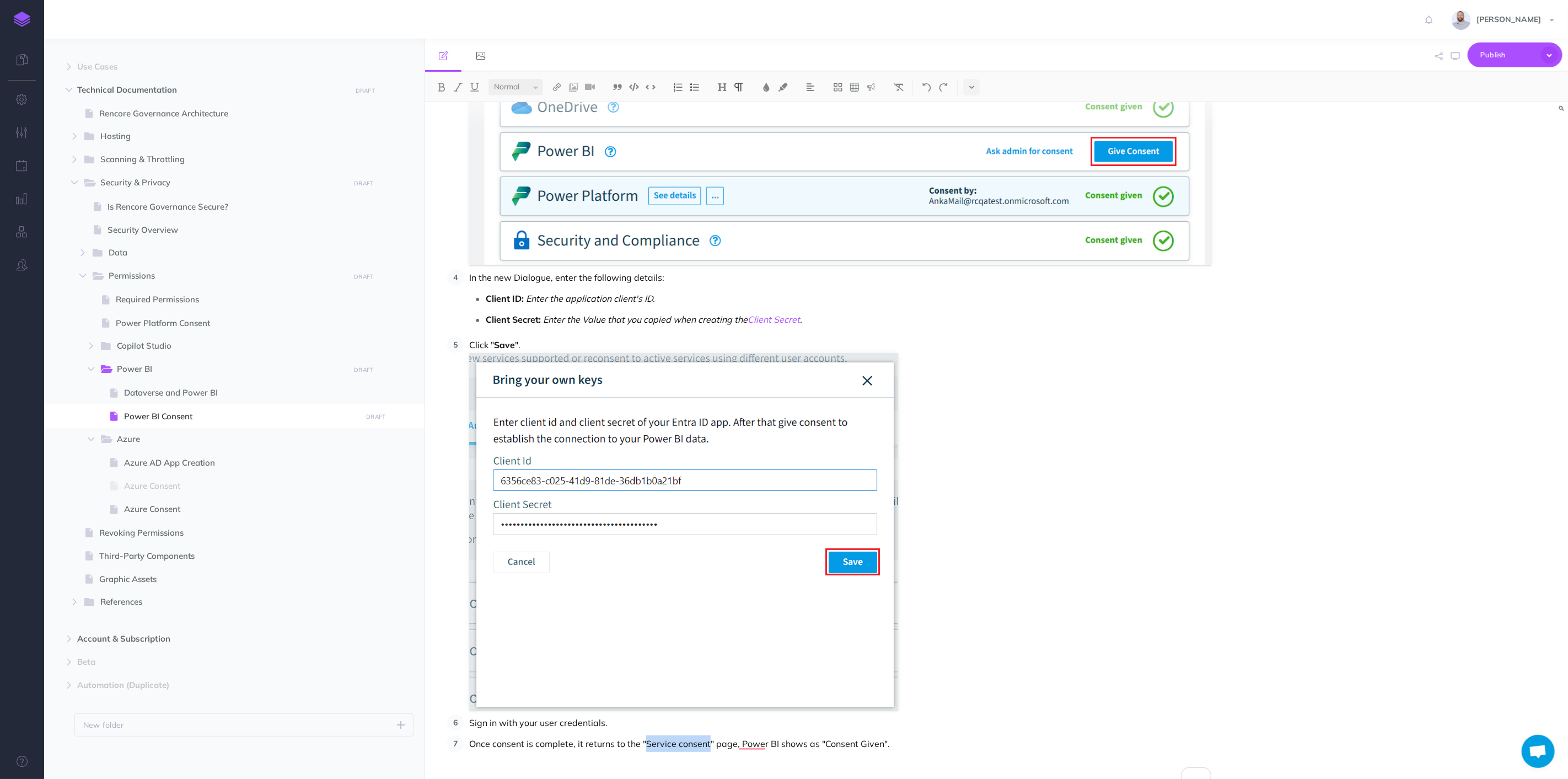
drag, startPoint x: 645, startPoint y: 741, endPoint x: 708, endPoint y: 744, distance: 63.1
click at [708, 744] on p "Once consent is complete, it returns to the "Service consent" page, Power BI sh…" at bounding box center [840, 743] width 742 height 16
click at [458, 82] on img at bounding box center [458, 86] width 10 height 9
drag, startPoint x: 739, startPoint y: 743, endPoint x: 776, endPoint y: 743, distance: 37.0
click at [776, 743] on p "Once consent is complete, it returns to the " Service consent " page, Power BI …" at bounding box center [840, 743] width 742 height 16
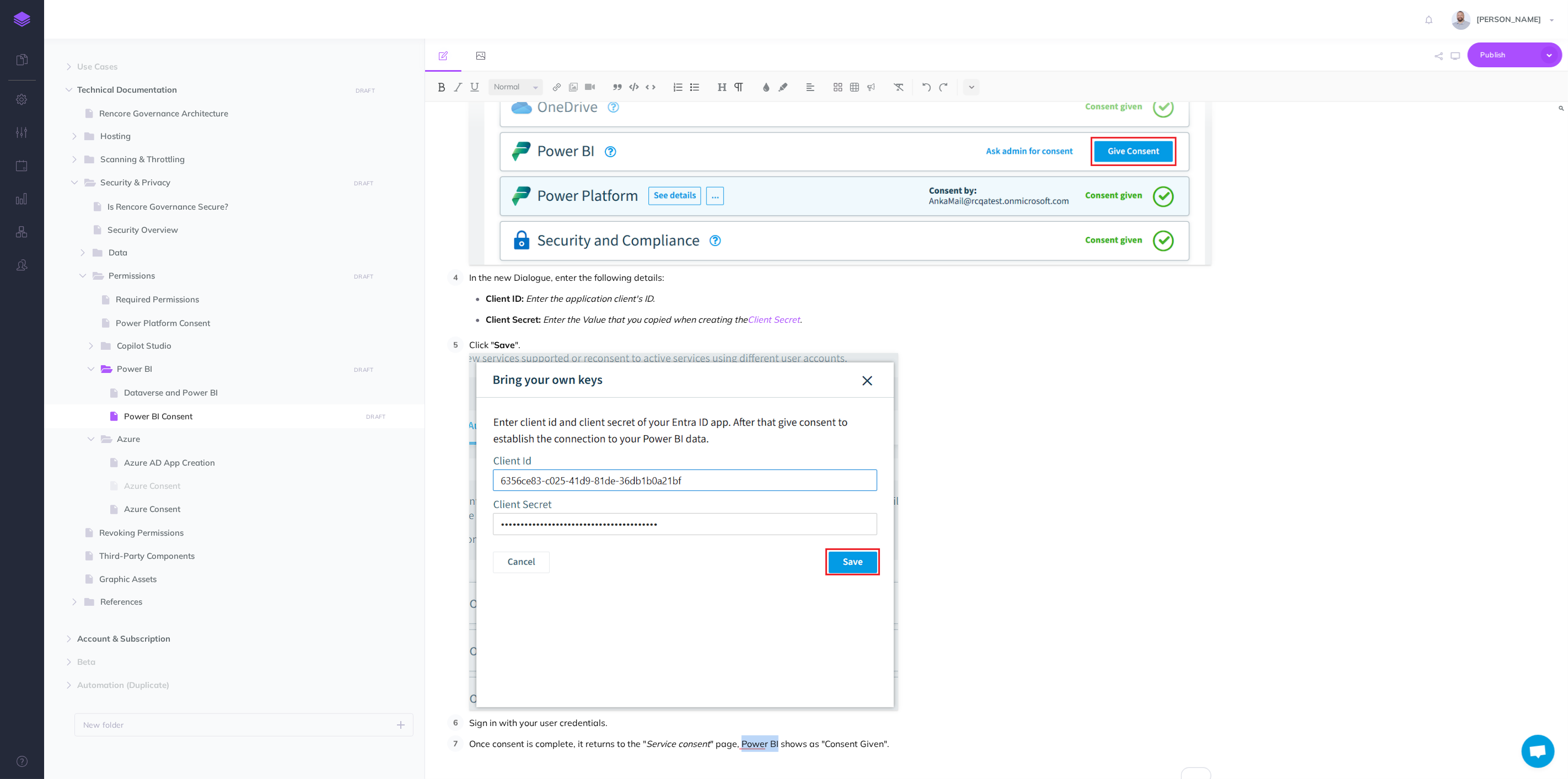
click at [442, 84] on img at bounding box center [442, 86] width 10 height 9
drag, startPoint x: 826, startPoint y: 746, endPoint x: 882, endPoint y: 744, distance: 56.0
click at [882, 744] on p "Once consent is complete, it returns to the " Service consent " page, Power BI …" at bounding box center [840, 743] width 742 height 16
click at [442, 86] on img at bounding box center [442, 86] width 10 height 9
click at [865, 744] on strong "Consent Given" at bounding box center [851, 743] width 61 height 11
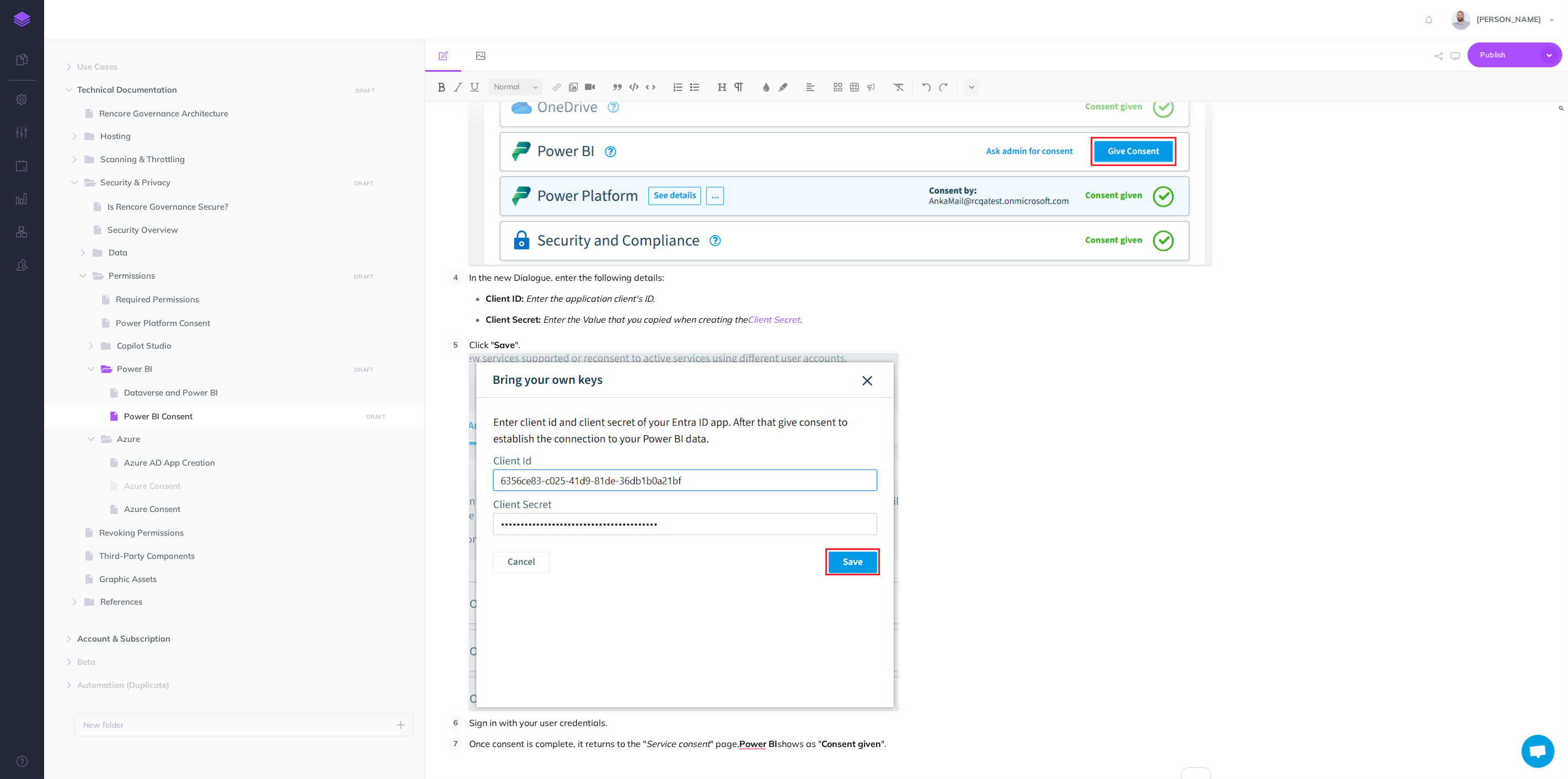
click at [738, 747] on p "Once consent is complete, it returns to the " Service consent " page, Power BI …" at bounding box center [840, 743] width 742 height 16
click at [776, 741] on p "Once consent is complete, it returns to the " Service consent " page Power BI s…" at bounding box center [840, 743] width 742 height 16
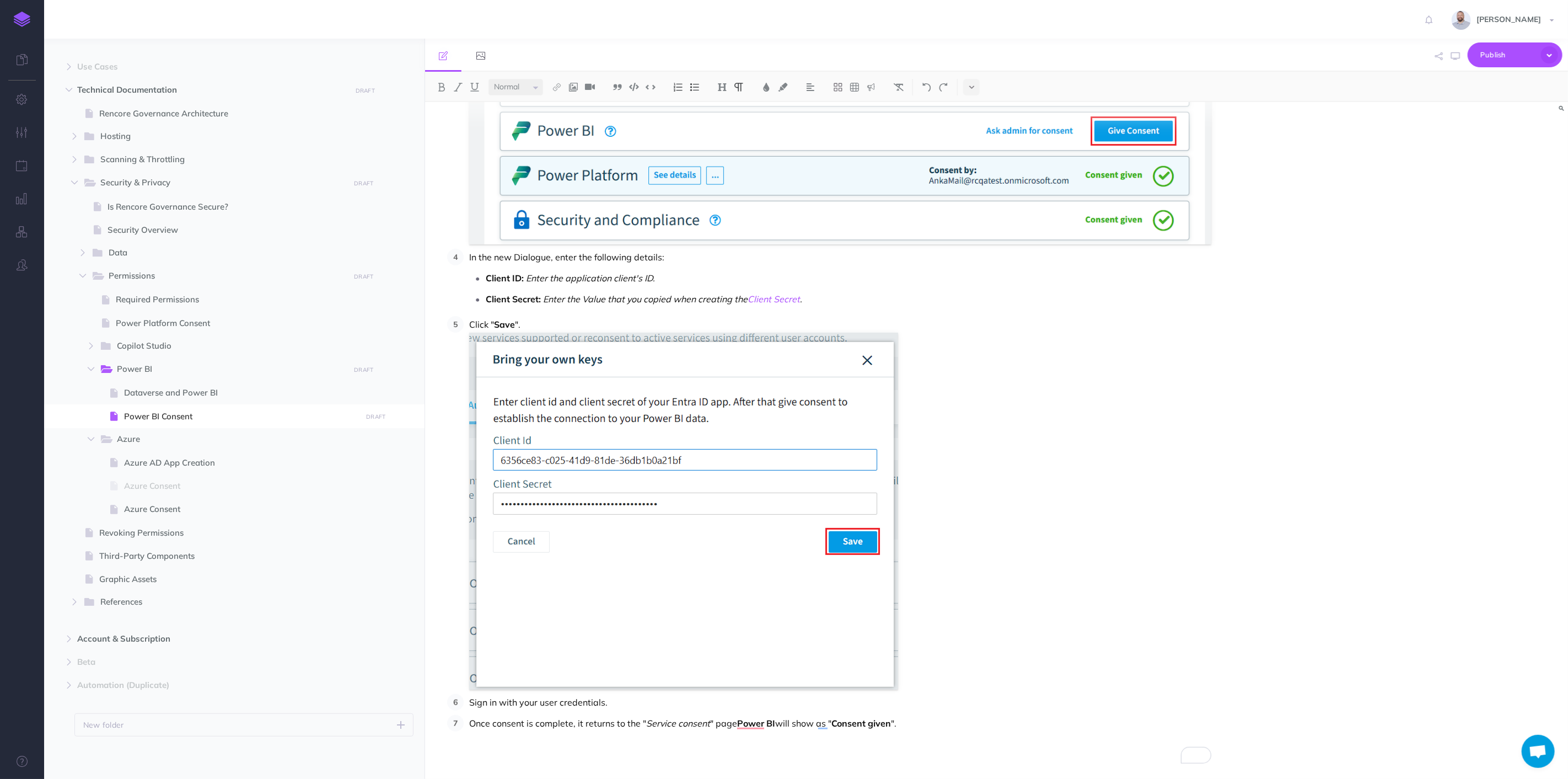
click at [914, 726] on p "Once consent is complete, it returns to the " Service consent " page Power BI w…" at bounding box center [840, 723] width 742 height 16
click at [916, 723] on p "Once consent is complete, it returns to the " Service consent " page. Power BI …" at bounding box center [840, 723] width 742 height 16
click at [574, 86] on img at bounding box center [574, 86] width 10 height 9
click at [570, 103] on icon at bounding box center [573, 107] width 9 height 8
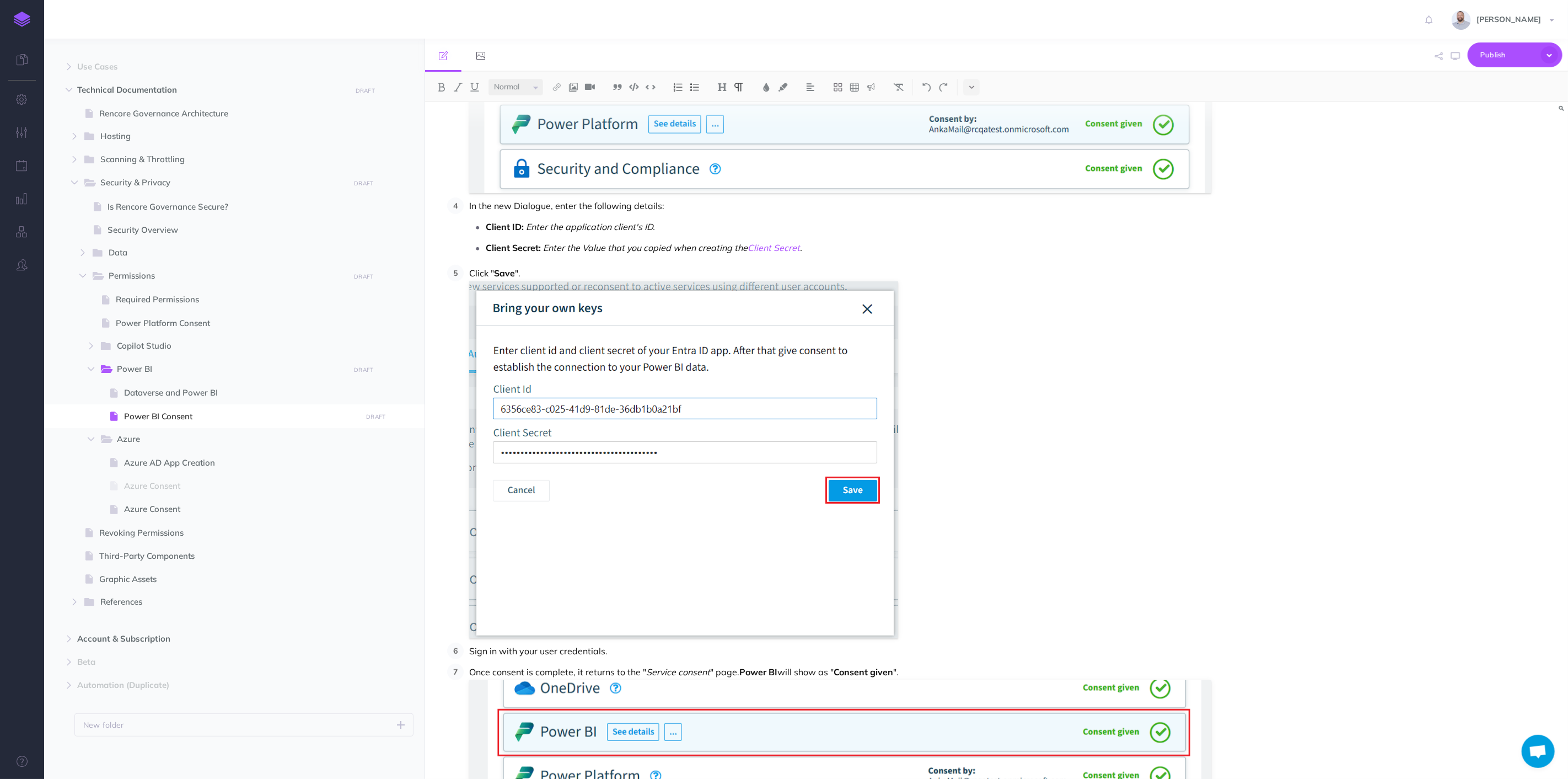
scroll to position [508, 0]
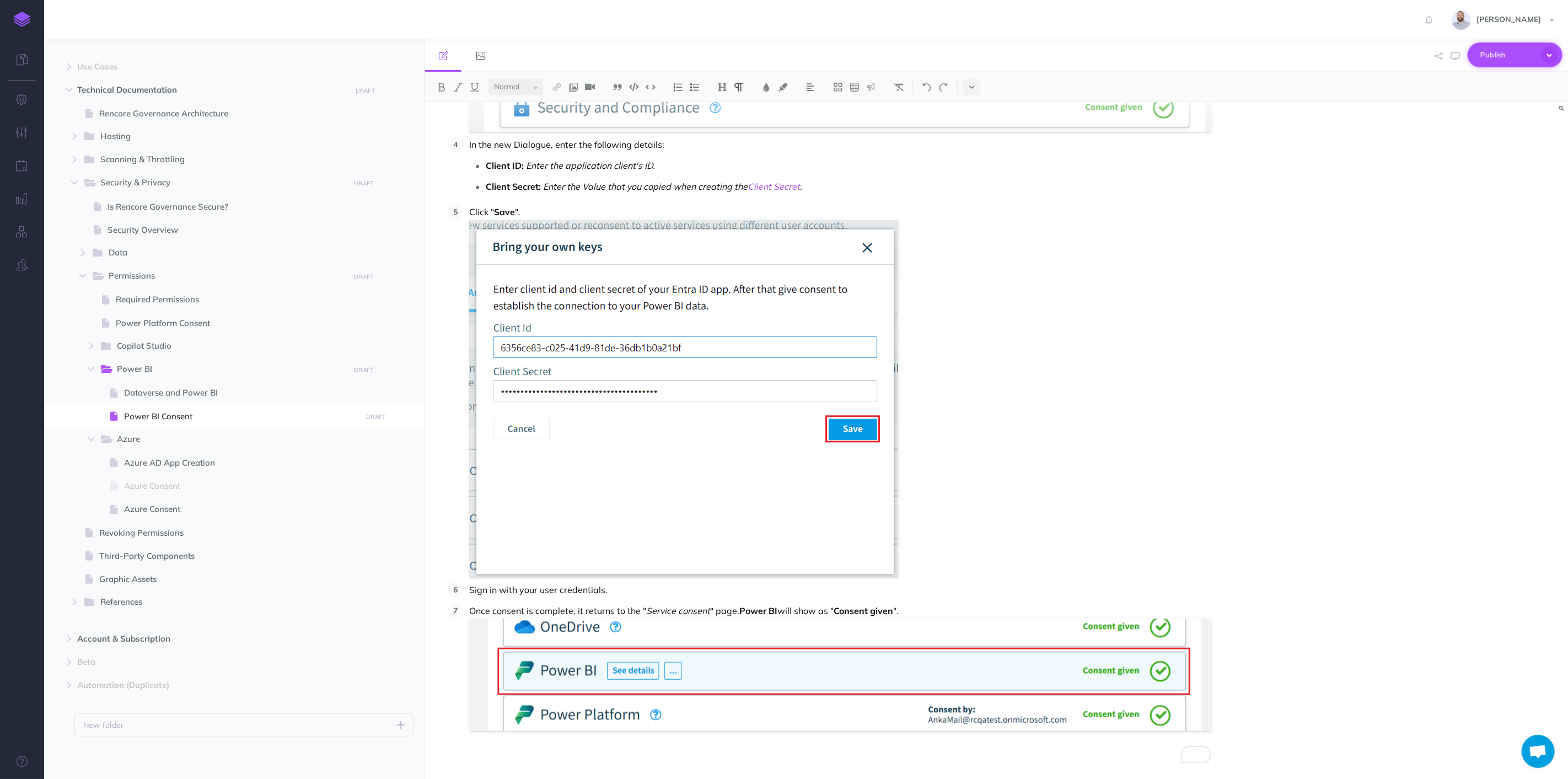
click at [1503, 50] on span "Publish" at bounding box center [1508, 54] width 55 height 17
click at [1469, 133] on h4 "Publish" at bounding box center [1496, 130] width 111 height 8
click at [893, 18] on link "View Details" at bounding box center [882, 19] width 53 height 19
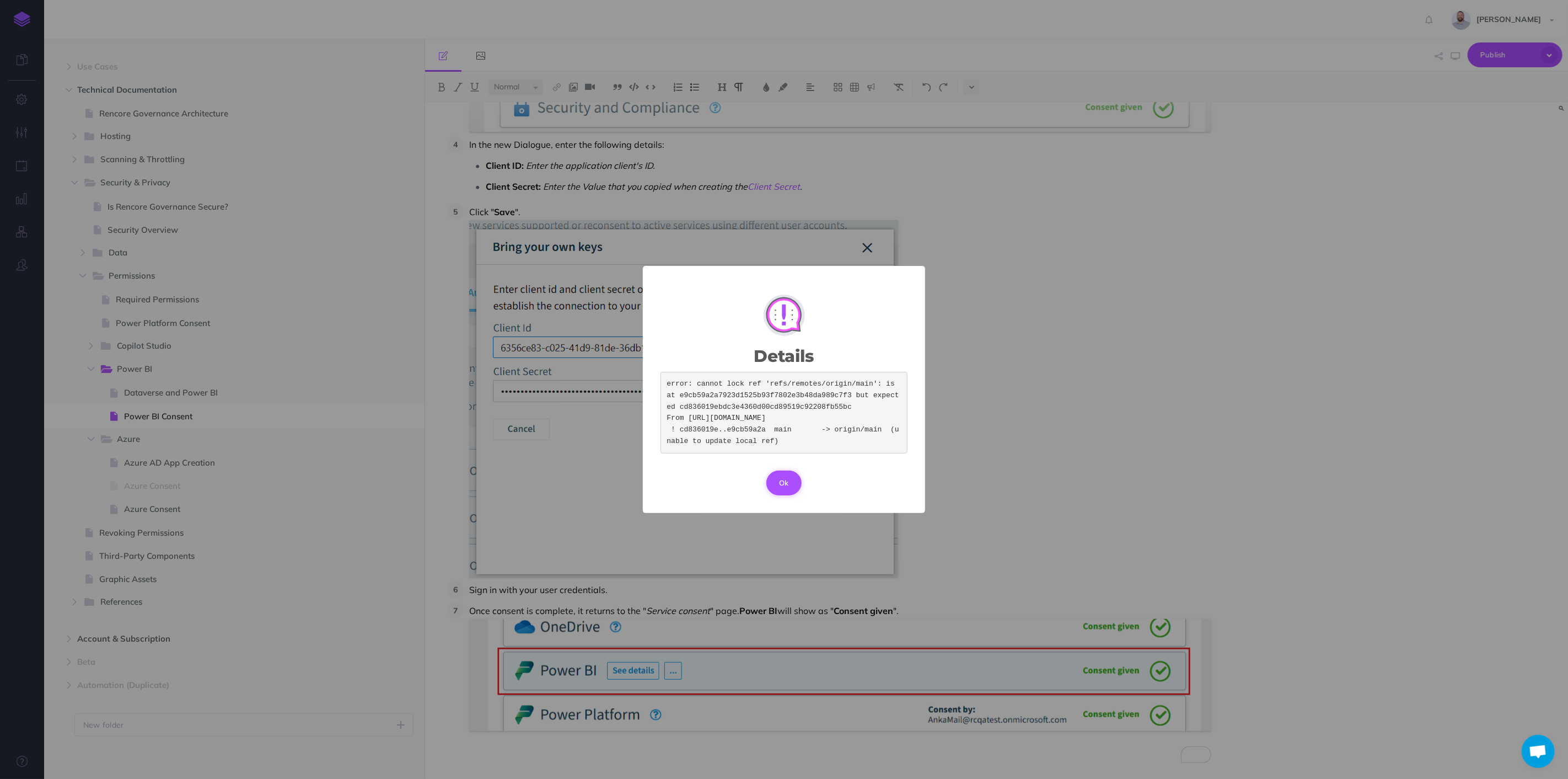
click at [776, 495] on button "Ok" at bounding box center [784, 482] width 36 height 24
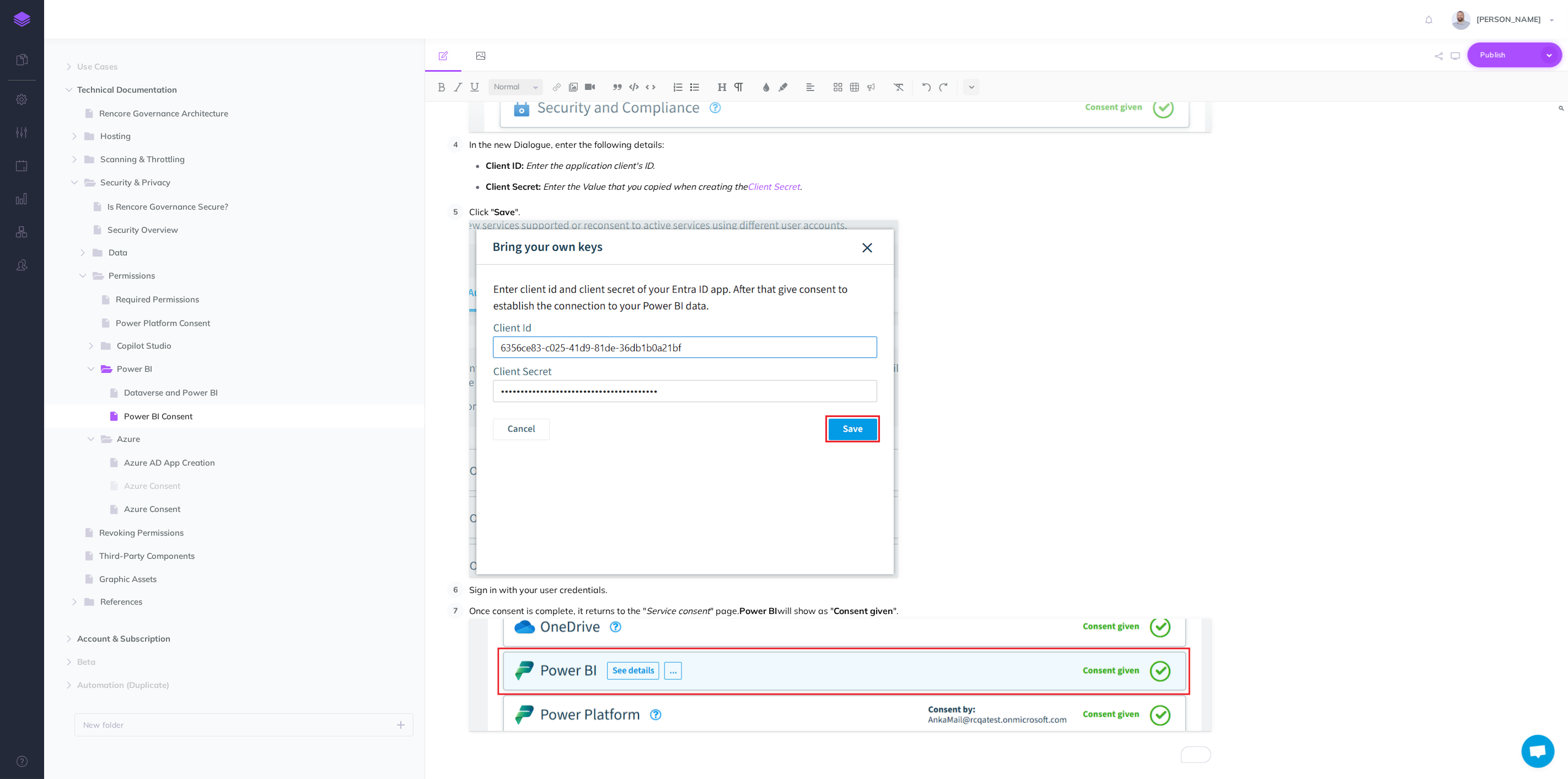
click at [1496, 54] on span "Publish" at bounding box center [1508, 54] width 55 height 17
click at [1499, 84] on h4 "Publish" at bounding box center [1496, 82] width 111 height 8
